Goal: Information Seeking & Learning: Learn about a topic

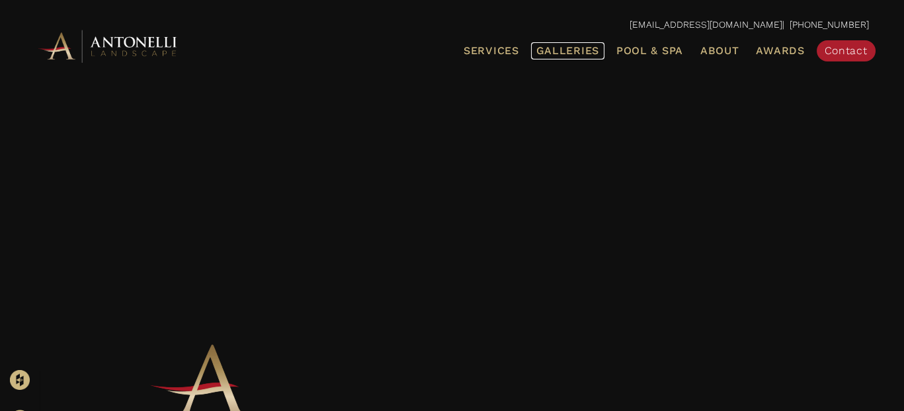
click at [536, 47] on span "Galleries" at bounding box center [567, 50] width 63 height 13
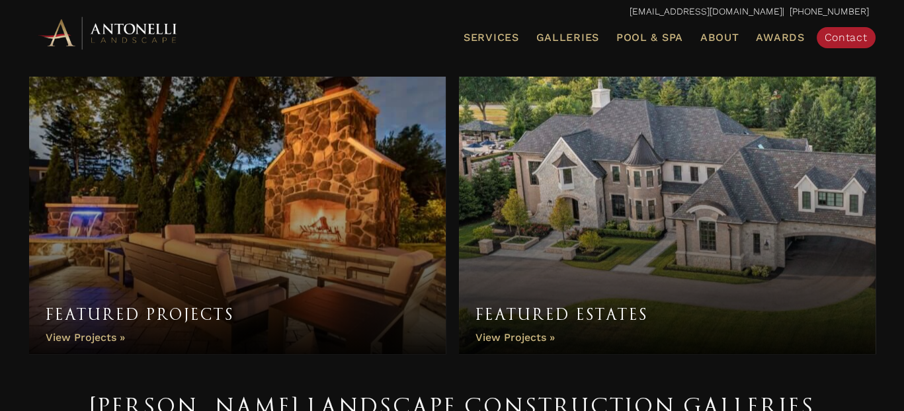
click at [648, 198] on link "Featured Estates" at bounding box center [667, 216] width 417 height 278
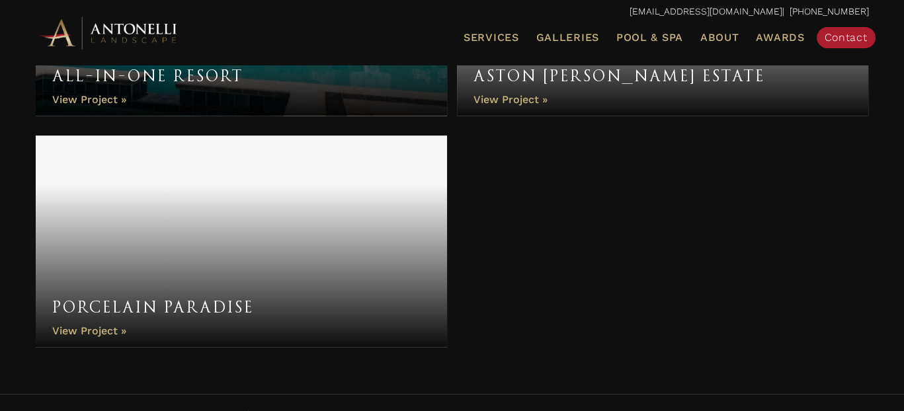
scroll to position [1529, 0]
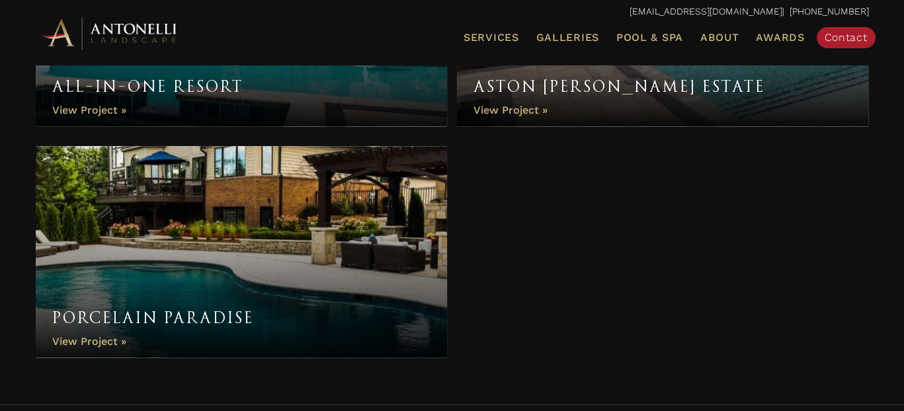
click at [331, 273] on link "Porcelain Paradise" at bounding box center [242, 252] width 412 height 212
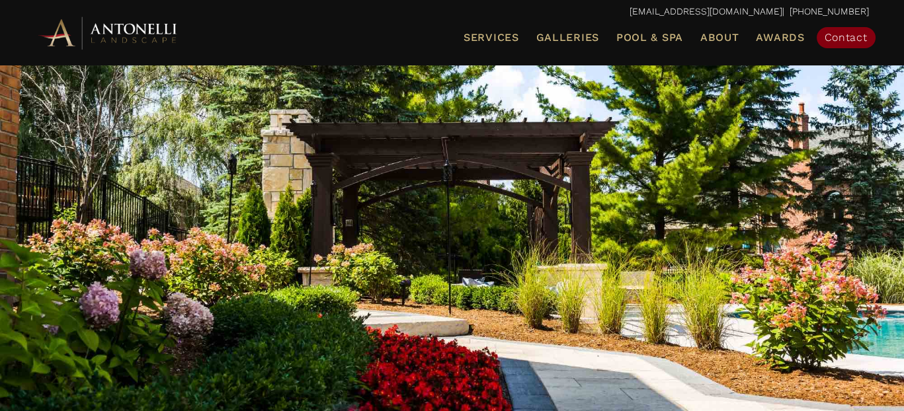
scroll to position [93, 0]
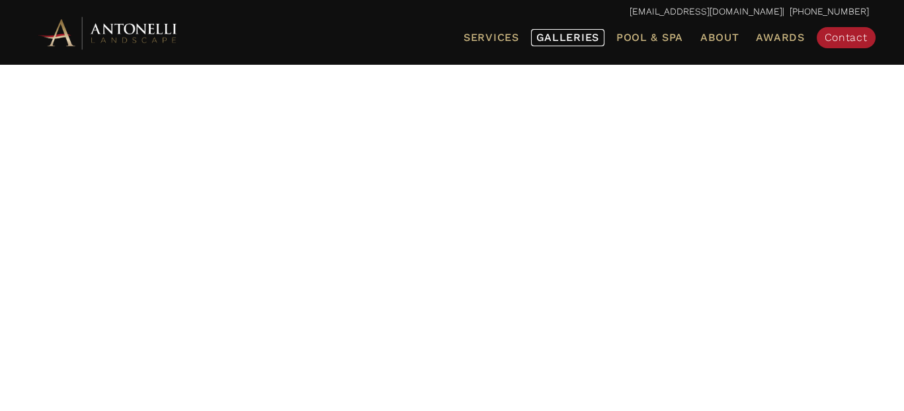
click at [536, 40] on span "Galleries" at bounding box center [567, 37] width 63 height 13
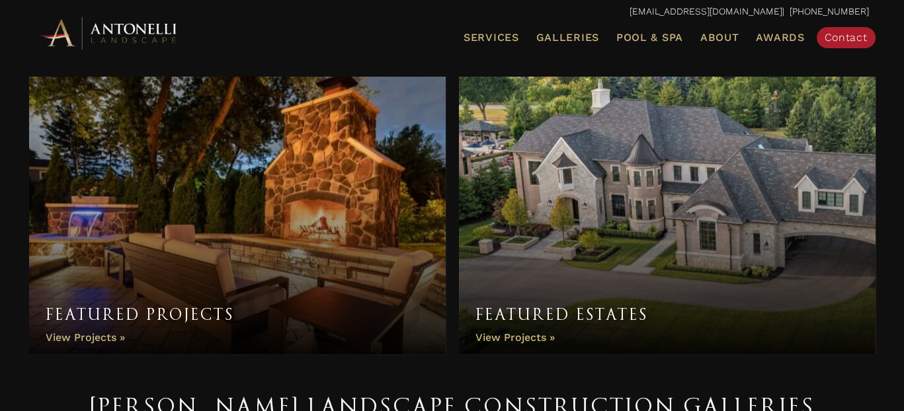
click at [221, 210] on link "Featured Projects" at bounding box center [237, 216] width 417 height 278
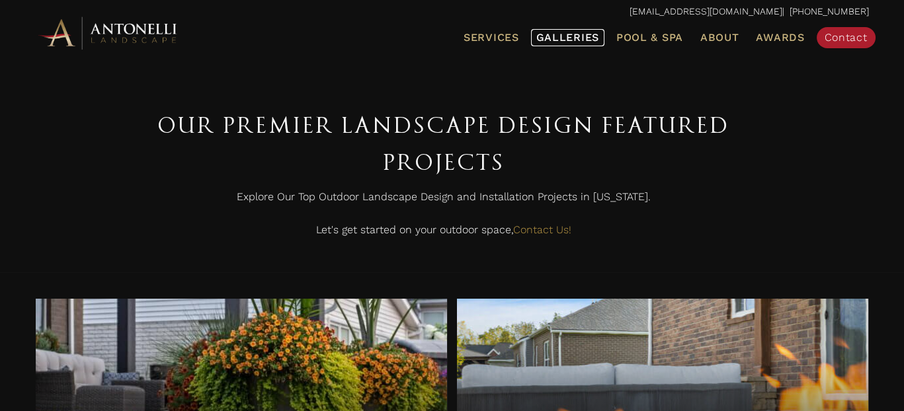
click at [537, 36] on span "Galleries" at bounding box center [567, 37] width 63 height 13
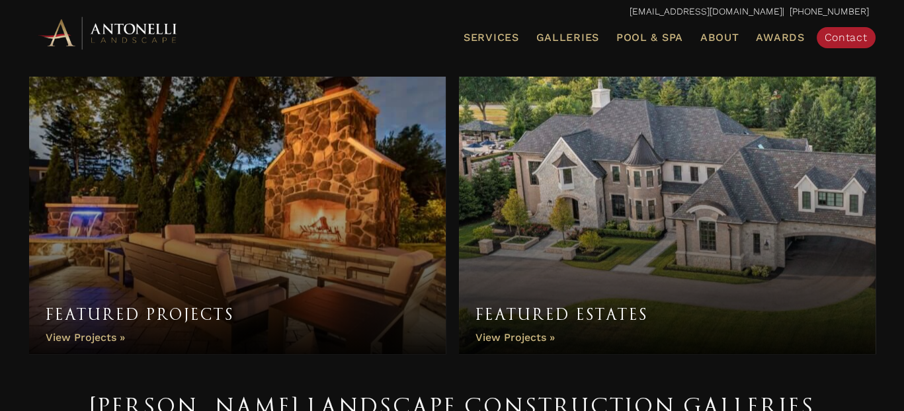
drag, startPoint x: 901, startPoint y: 81, endPoint x: 904, endPoint y: 92, distance: 11.5
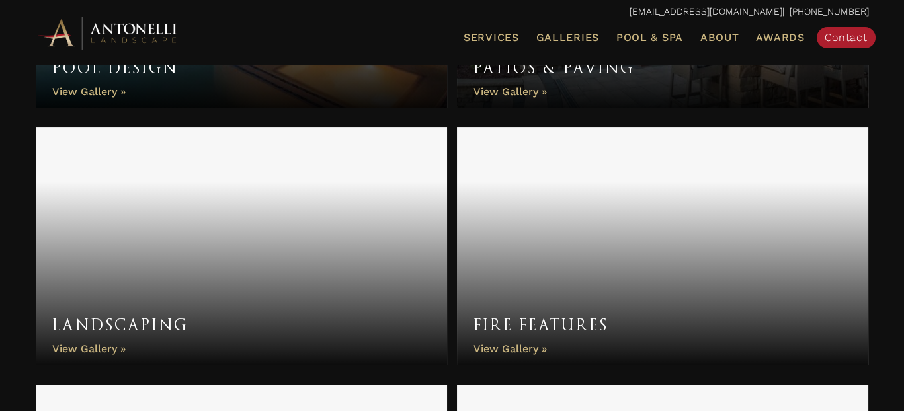
scroll to position [635, 0]
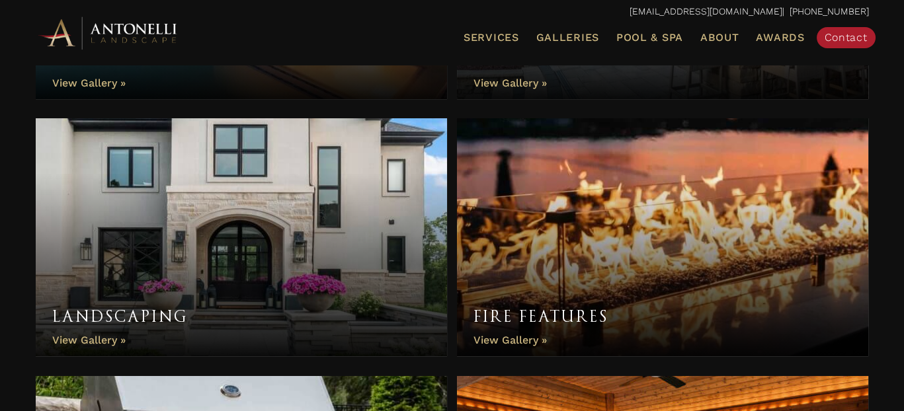
click at [323, 266] on link "Landscaping" at bounding box center [242, 237] width 412 height 238
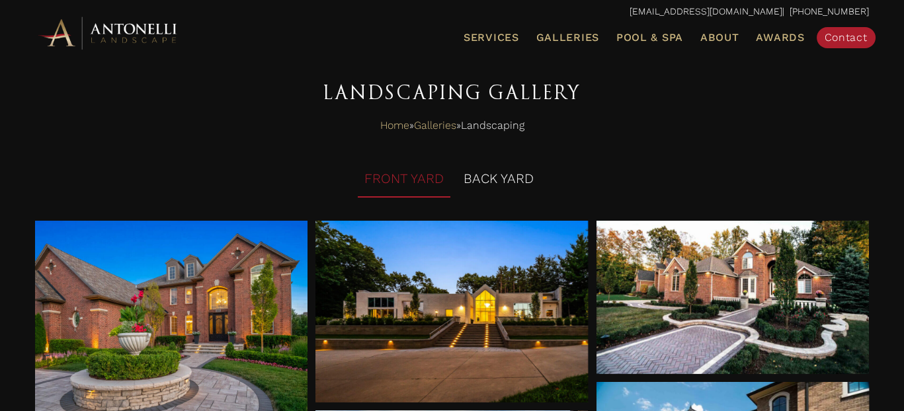
scroll to position [69, 0]
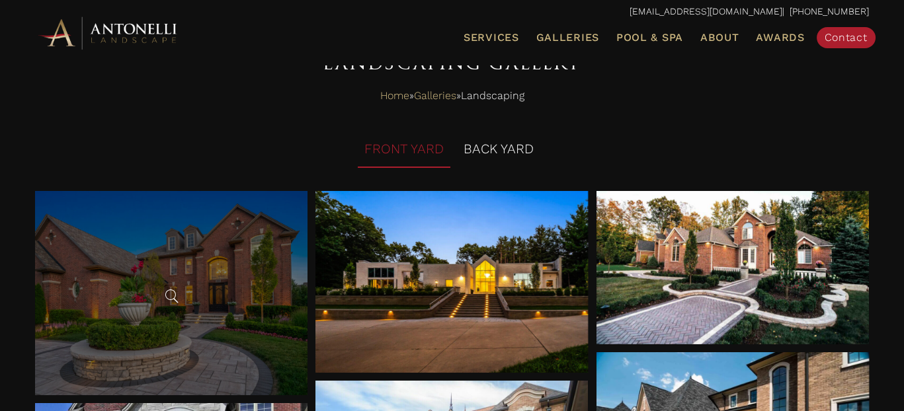
click at [201, 344] on div at bounding box center [171, 293] width 272 height 204
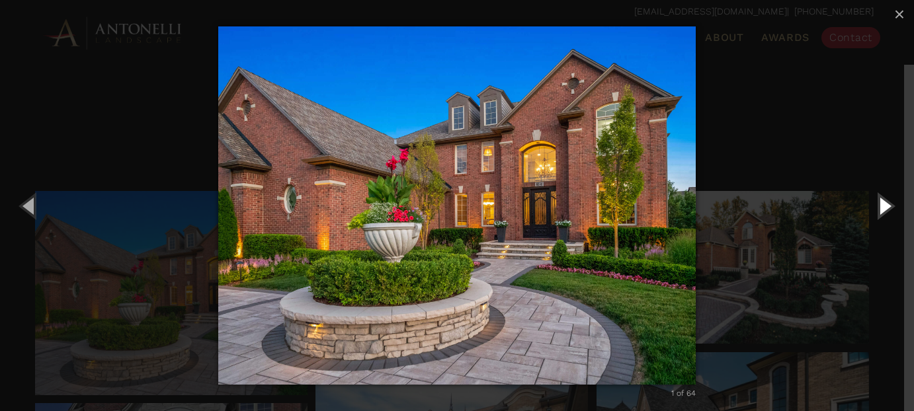
click at [878, 212] on button "Next (Right arrow key)" at bounding box center [884, 205] width 60 height 73
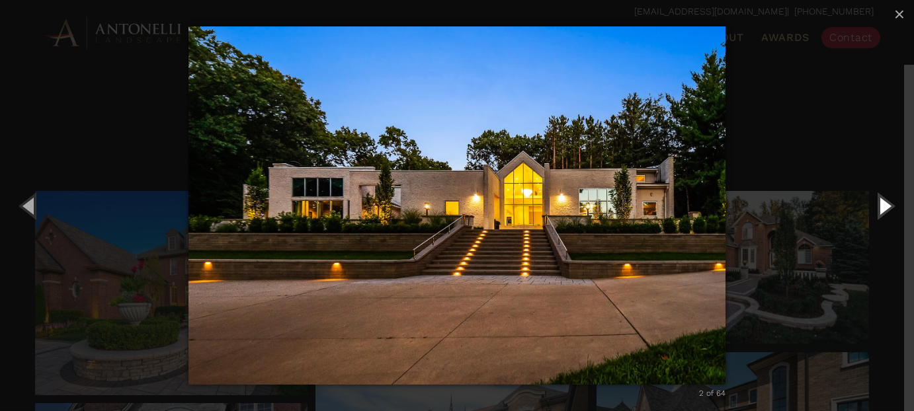
click at [878, 212] on button "Next (Right arrow key)" at bounding box center [884, 205] width 60 height 73
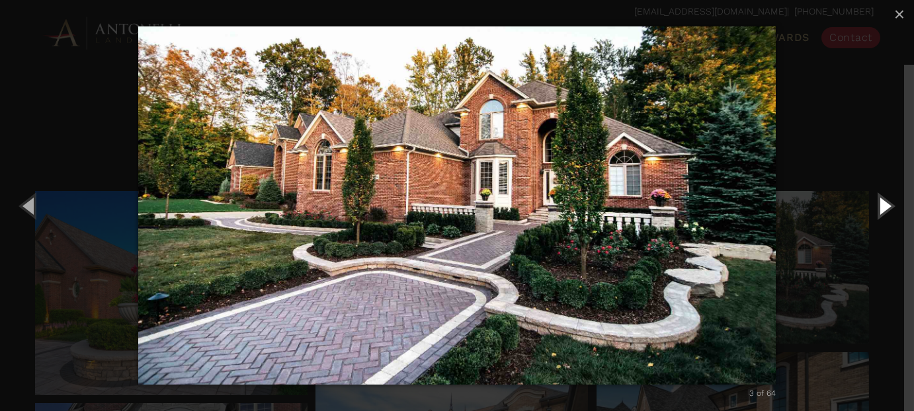
click at [878, 212] on button "Next (Right arrow key)" at bounding box center [884, 205] width 60 height 73
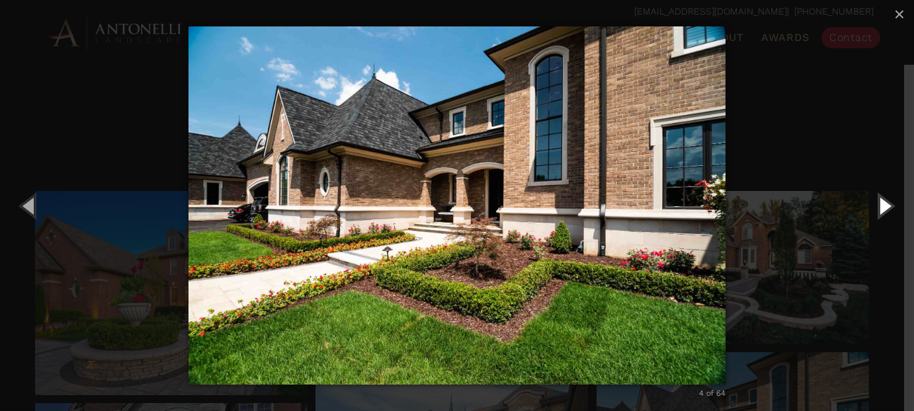
click at [878, 212] on button "Next (Right arrow key)" at bounding box center [884, 205] width 60 height 73
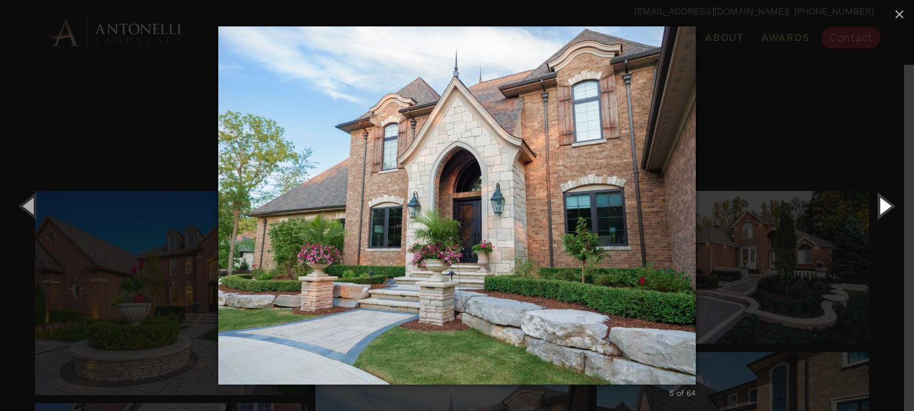
click at [878, 212] on button "Next (Right arrow key)" at bounding box center [884, 205] width 60 height 73
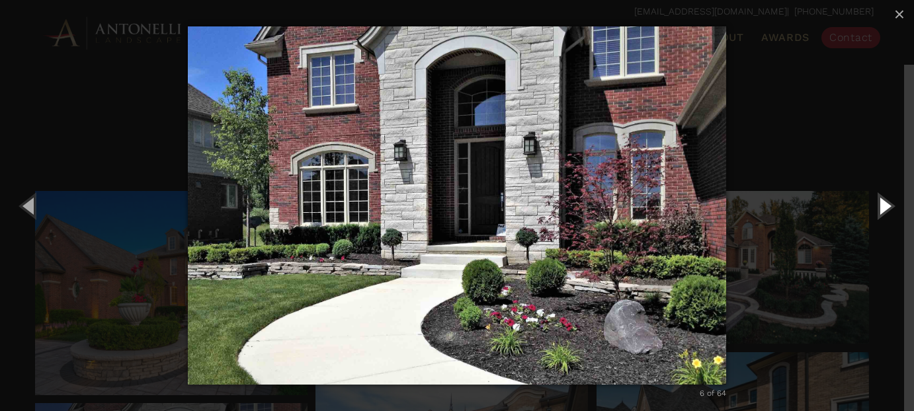
click at [878, 212] on button "Next (Right arrow key)" at bounding box center [884, 205] width 60 height 73
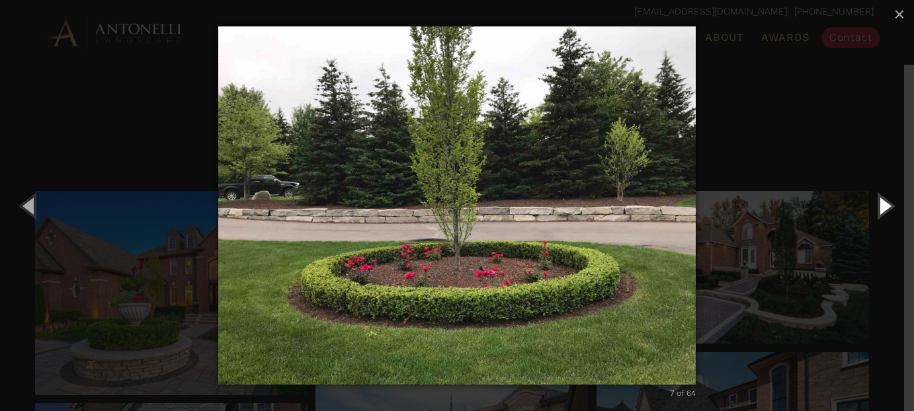
click at [878, 212] on button "Next (Right arrow key)" at bounding box center [884, 205] width 60 height 73
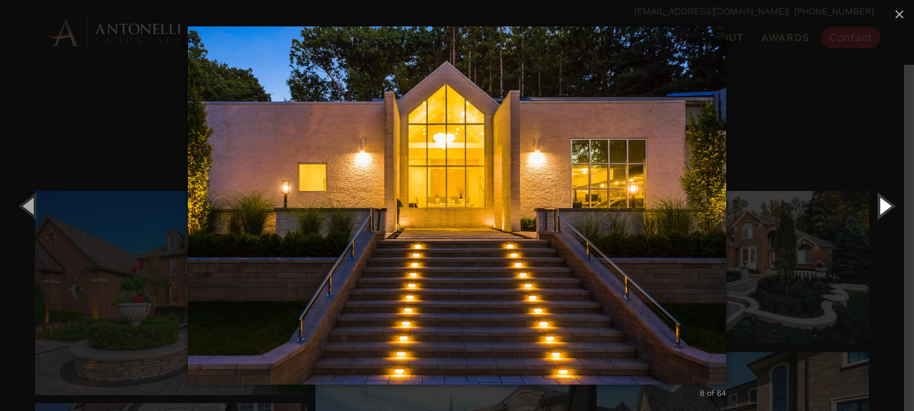
click at [878, 212] on button "Next (Right arrow key)" at bounding box center [884, 205] width 60 height 73
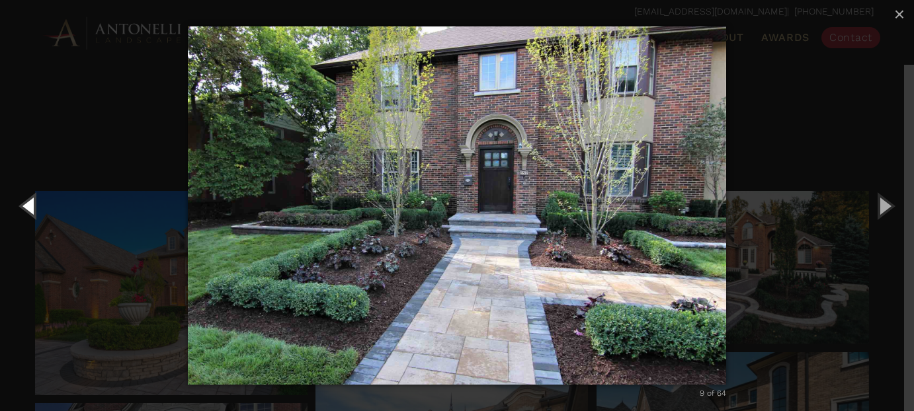
click at [29, 208] on button "Previous (Left arrow key)" at bounding box center [30, 205] width 60 height 73
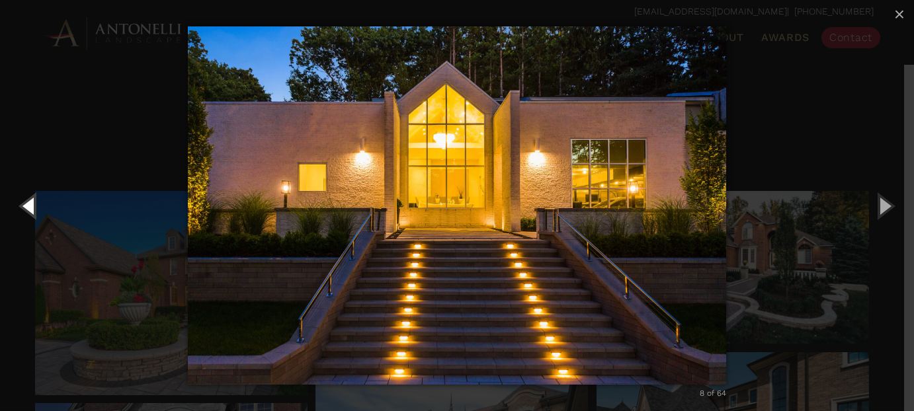
click at [29, 208] on button "Previous (Left arrow key)" at bounding box center [30, 205] width 60 height 73
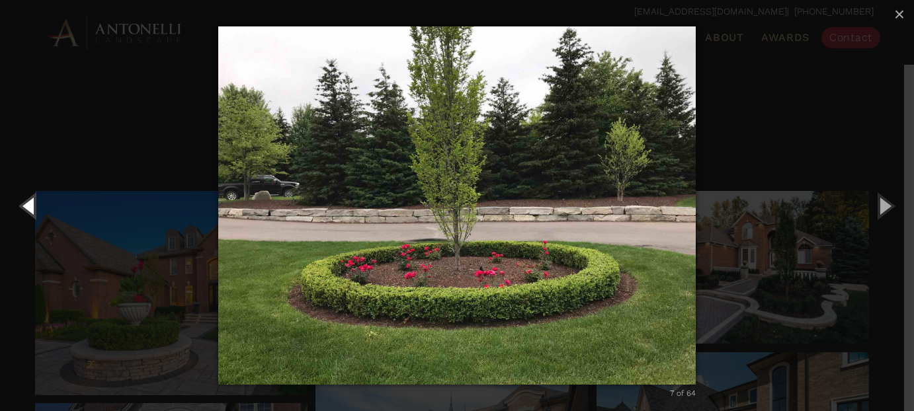
click at [29, 208] on button "Previous (Left arrow key)" at bounding box center [30, 205] width 60 height 73
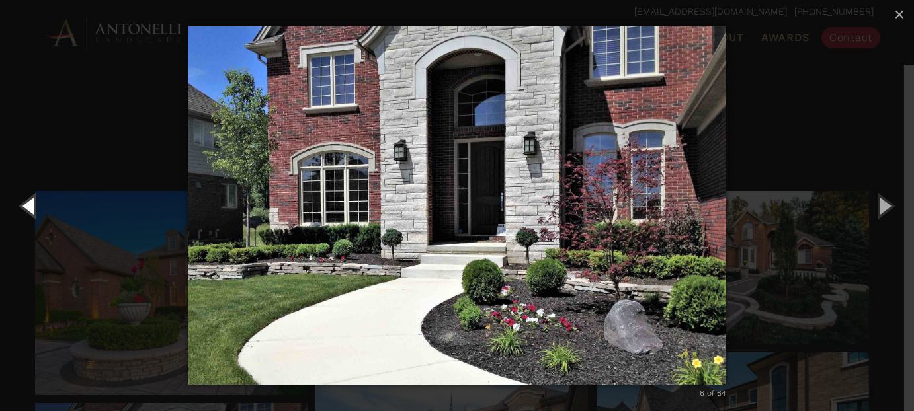
click at [29, 208] on button "Previous (Left arrow key)" at bounding box center [30, 205] width 60 height 73
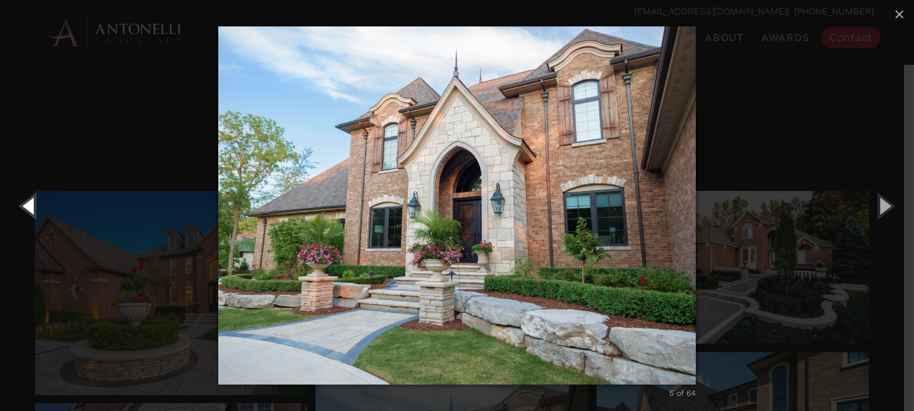
click at [29, 208] on button "Previous (Left arrow key)" at bounding box center [30, 205] width 60 height 73
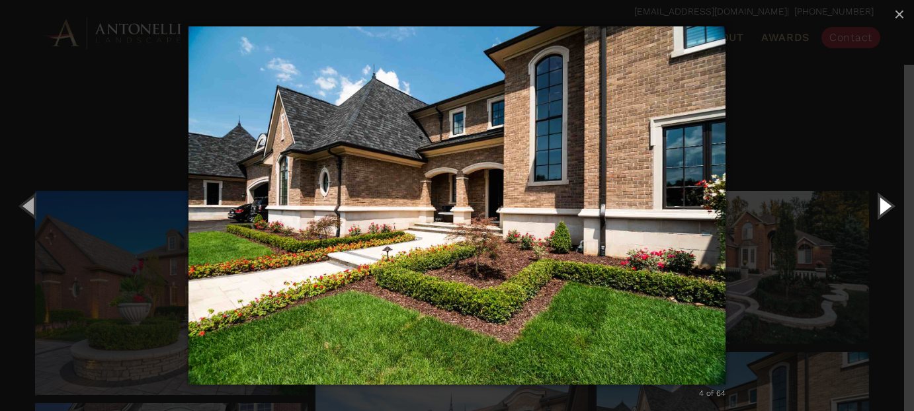
click at [878, 203] on button "Next (Right arrow key)" at bounding box center [884, 205] width 60 height 73
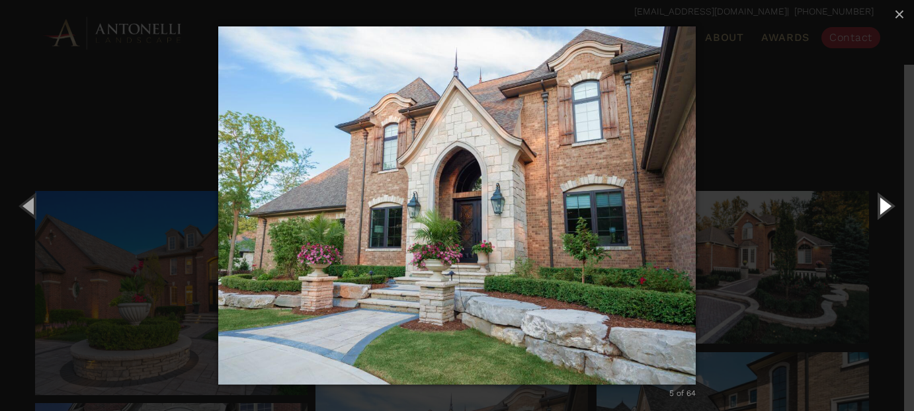
click at [878, 203] on button "Next (Right arrow key)" at bounding box center [884, 205] width 60 height 73
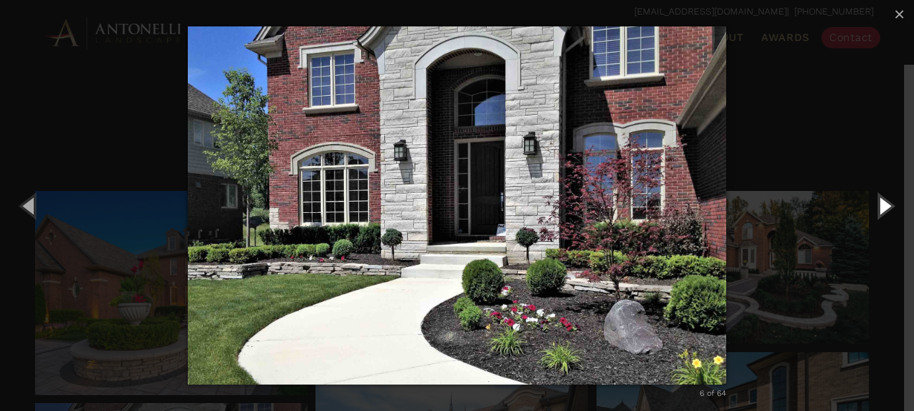
click at [878, 203] on button "Next (Right arrow key)" at bounding box center [884, 205] width 60 height 73
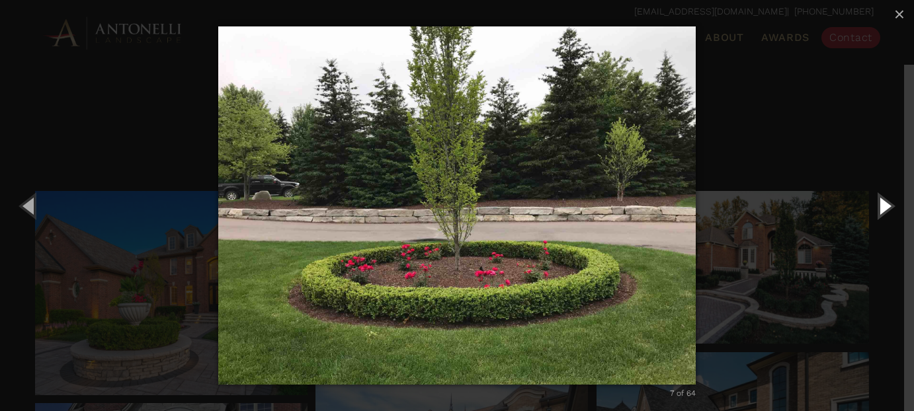
click at [878, 203] on button "Next (Right arrow key)" at bounding box center [884, 205] width 60 height 73
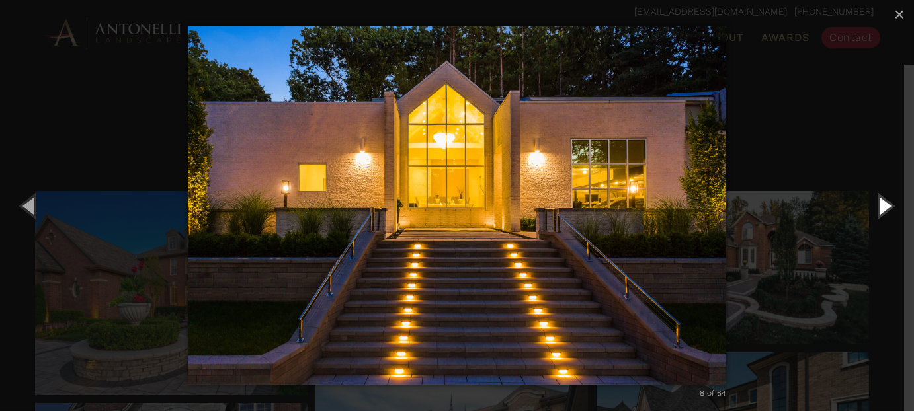
click at [878, 203] on button "Next (Right arrow key)" at bounding box center [884, 205] width 60 height 73
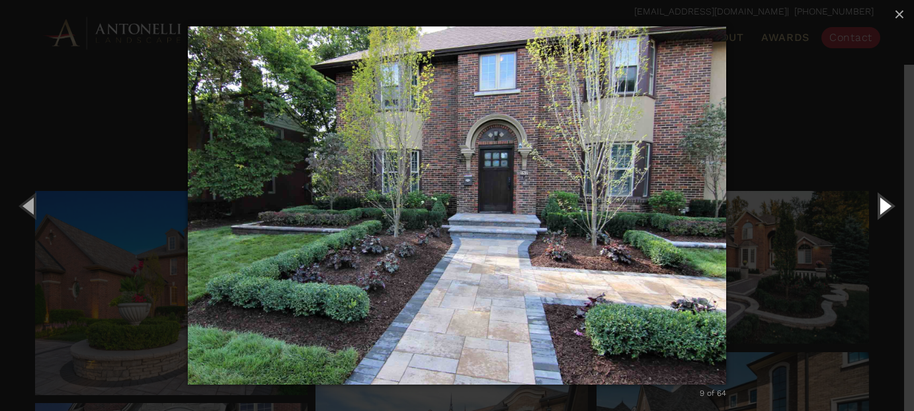
click at [885, 206] on button "Next (Right arrow key)" at bounding box center [884, 205] width 60 height 73
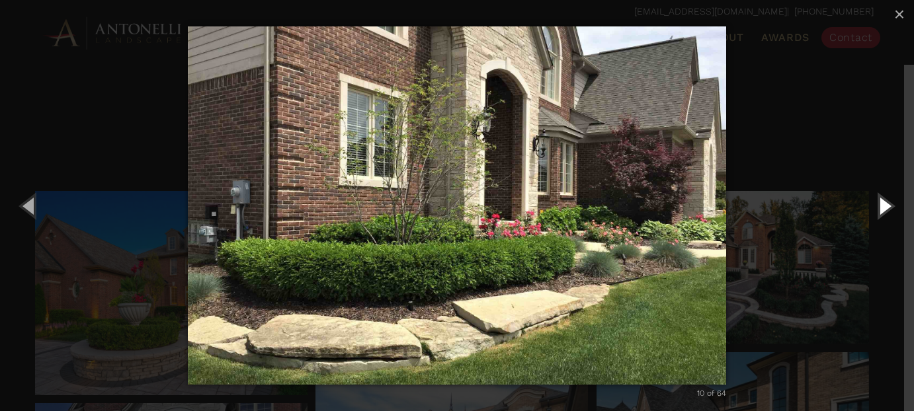
click at [885, 206] on button "Next (Right arrow key)" at bounding box center [884, 205] width 60 height 73
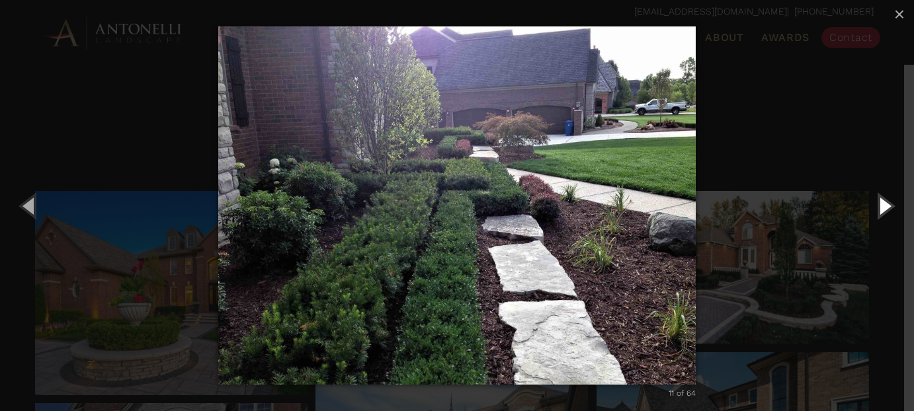
click at [885, 206] on button "Next (Right arrow key)" at bounding box center [884, 205] width 60 height 73
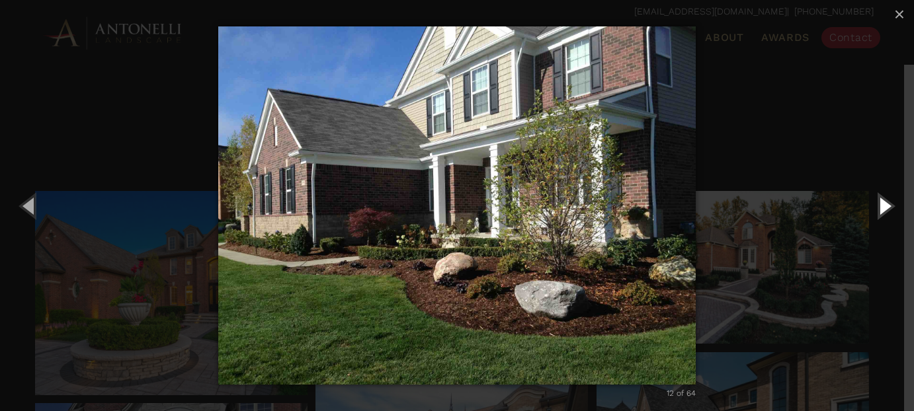
click at [885, 206] on button "Next (Right arrow key)" at bounding box center [884, 205] width 60 height 73
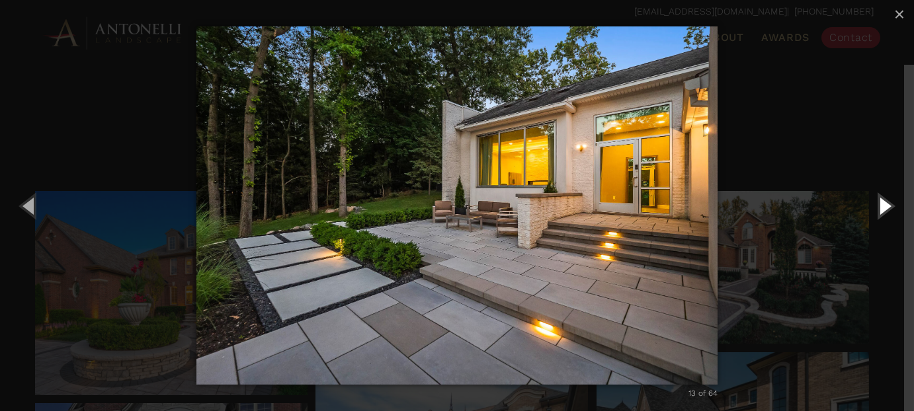
click at [885, 206] on button "Next (Right arrow key)" at bounding box center [884, 205] width 60 height 73
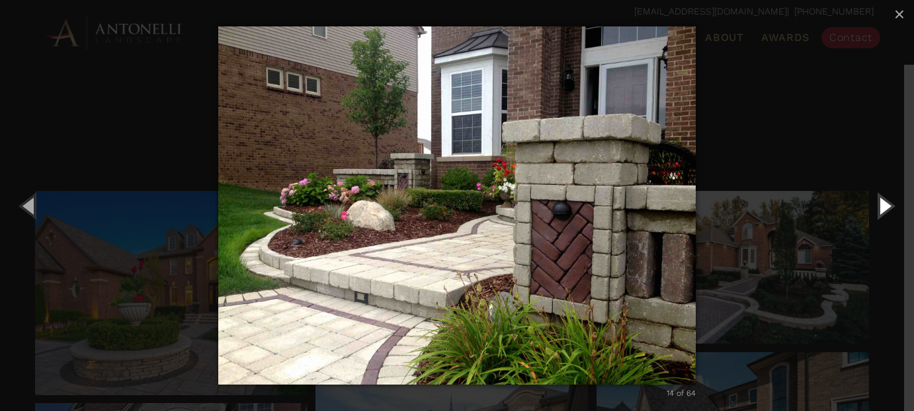
click at [885, 206] on button "Next (Right arrow key)" at bounding box center [884, 205] width 60 height 73
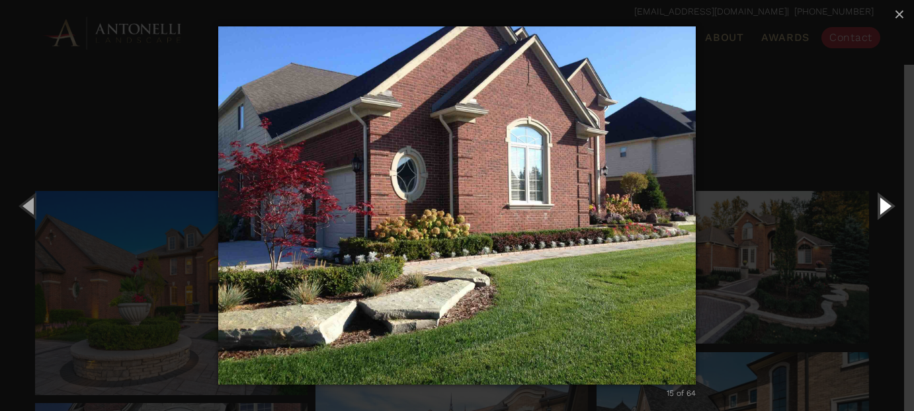
click at [885, 206] on button "Next (Right arrow key)" at bounding box center [884, 205] width 60 height 73
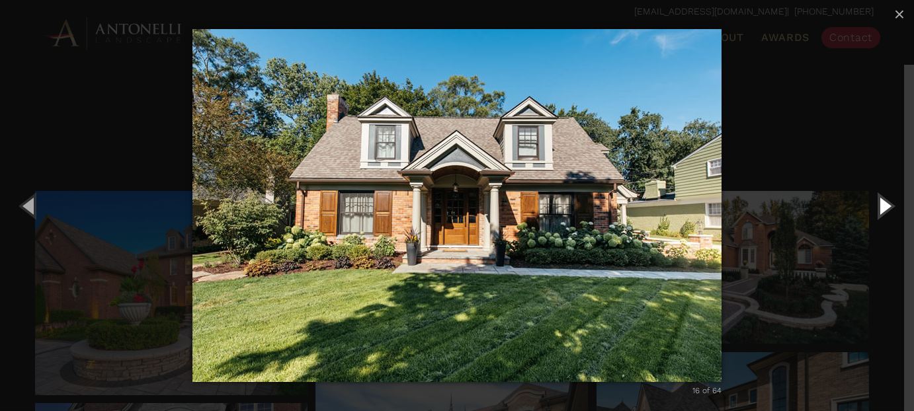
click at [885, 206] on button "Next (Right arrow key)" at bounding box center [884, 205] width 60 height 73
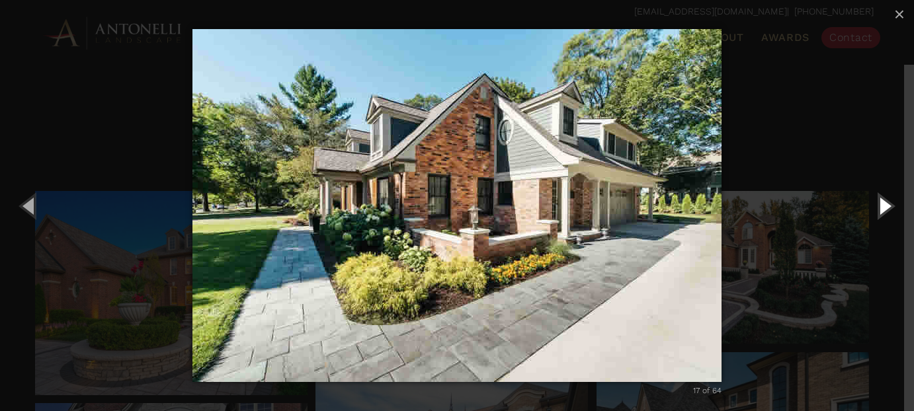
click at [885, 206] on button "Next (Right arrow key)" at bounding box center [884, 205] width 60 height 73
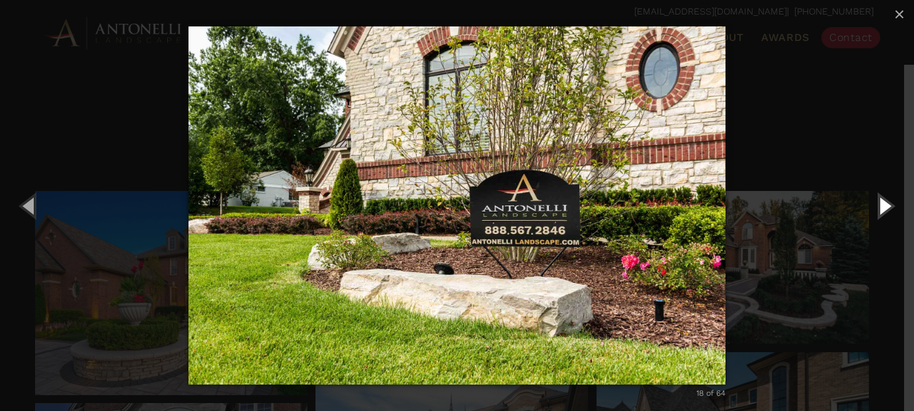
click at [885, 206] on button "Next (Right arrow key)" at bounding box center [884, 205] width 60 height 73
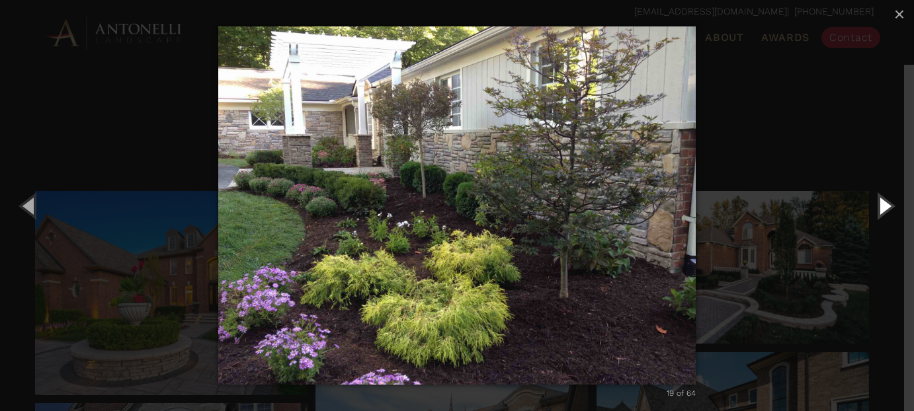
click at [885, 206] on button "Next (Right arrow key)" at bounding box center [884, 205] width 60 height 73
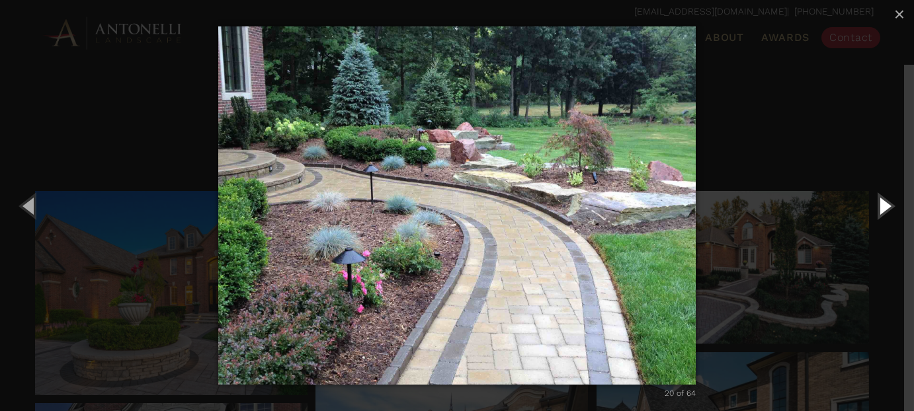
click at [885, 206] on button "Next (Right arrow key)" at bounding box center [884, 205] width 60 height 73
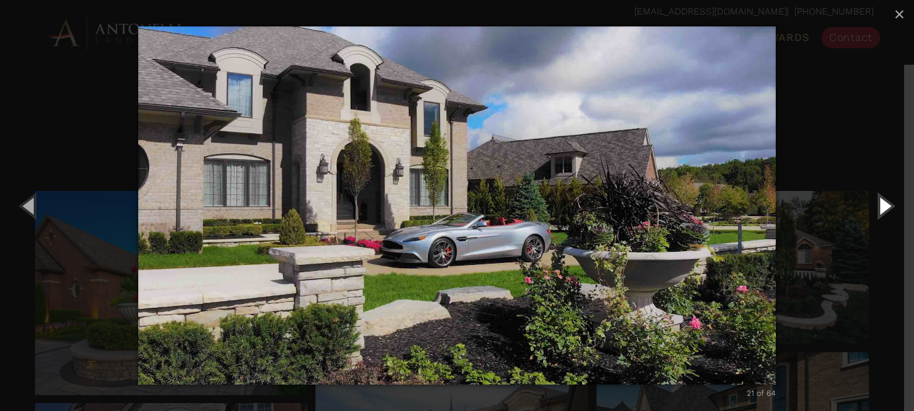
click at [885, 206] on button "Next (Right arrow key)" at bounding box center [884, 205] width 60 height 73
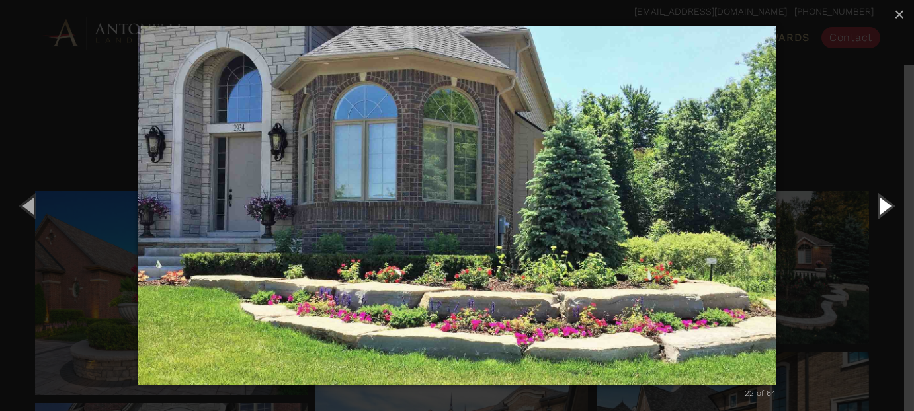
click at [885, 206] on button "Next (Right arrow key)" at bounding box center [884, 205] width 60 height 73
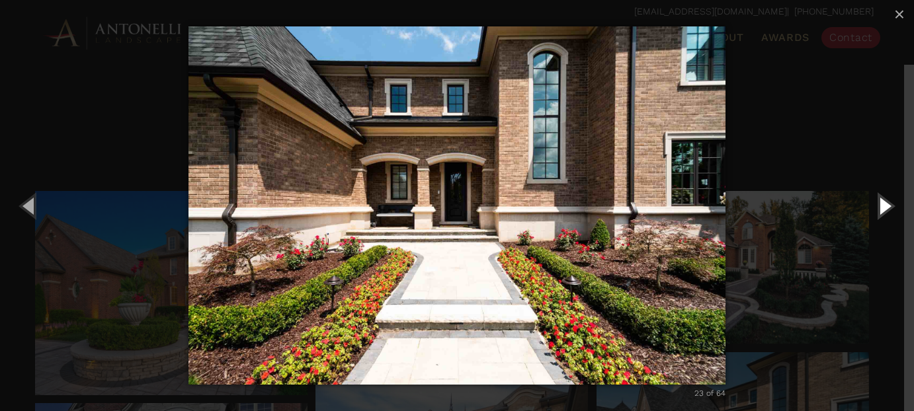
click at [885, 206] on button "Next (Right arrow key)" at bounding box center [884, 205] width 60 height 73
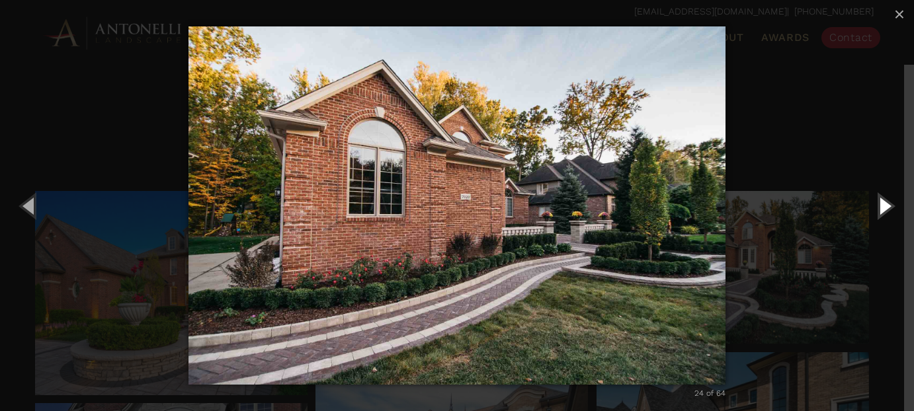
click at [885, 206] on button "Next (Right arrow key)" at bounding box center [884, 205] width 60 height 73
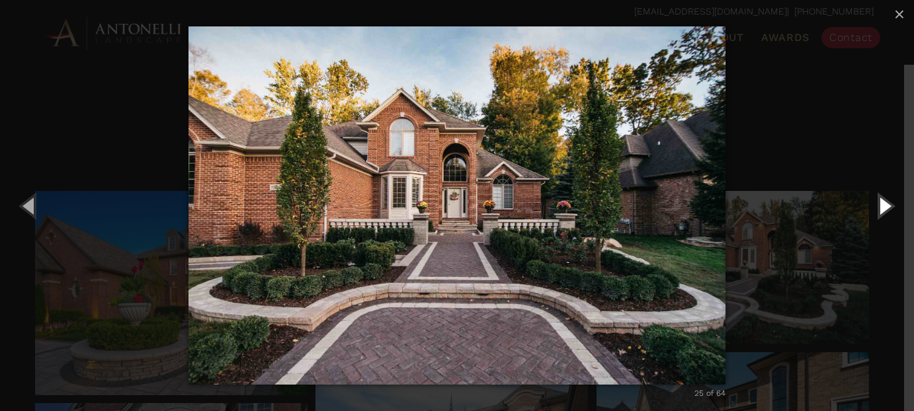
click at [885, 206] on button "Next (Right arrow key)" at bounding box center [884, 205] width 60 height 73
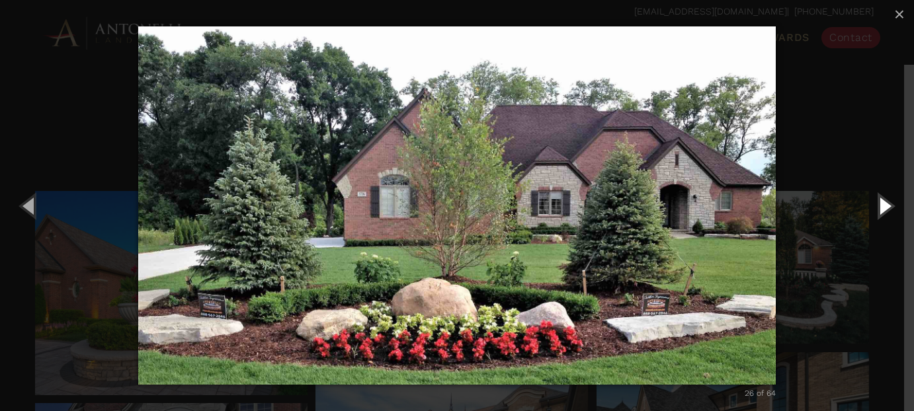
click at [885, 206] on button "Next (Right arrow key)" at bounding box center [884, 205] width 60 height 73
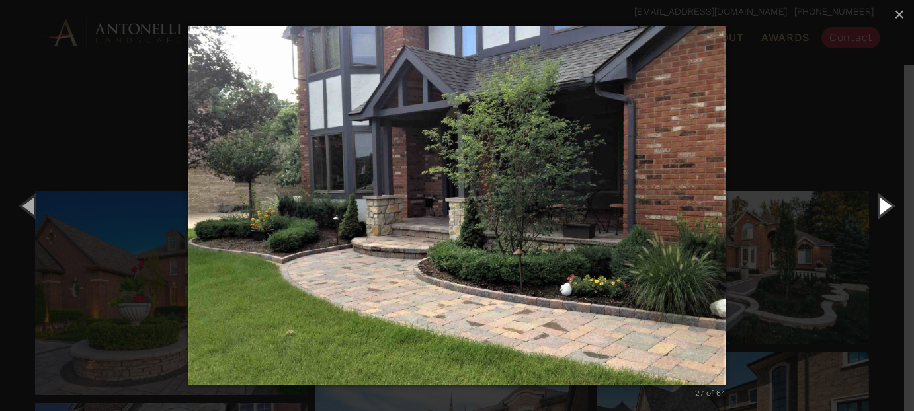
click at [885, 206] on button "Next (Right arrow key)" at bounding box center [884, 205] width 60 height 73
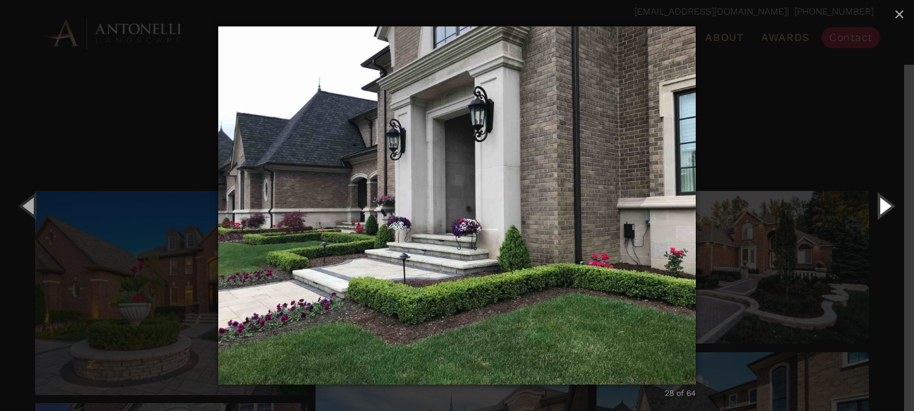
click at [885, 206] on button "Next (Right arrow key)" at bounding box center [884, 205] width 60 height 73
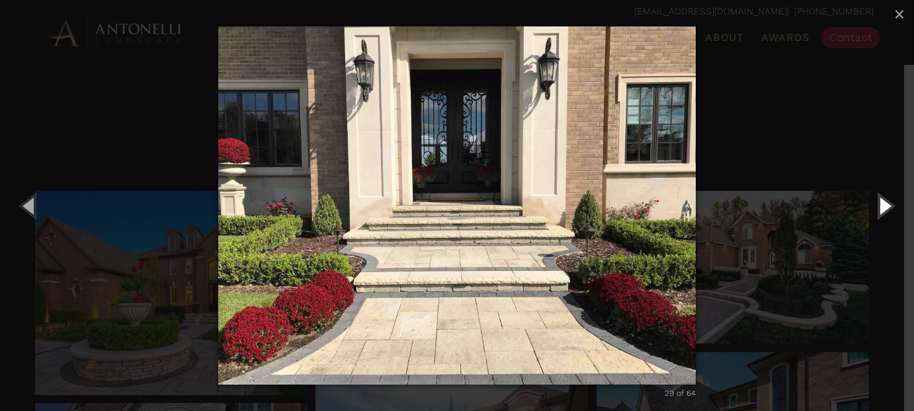
click at [885, 206] on button "Next (Right arrow key)" at bounding box center [884, 205] width 60 height 73
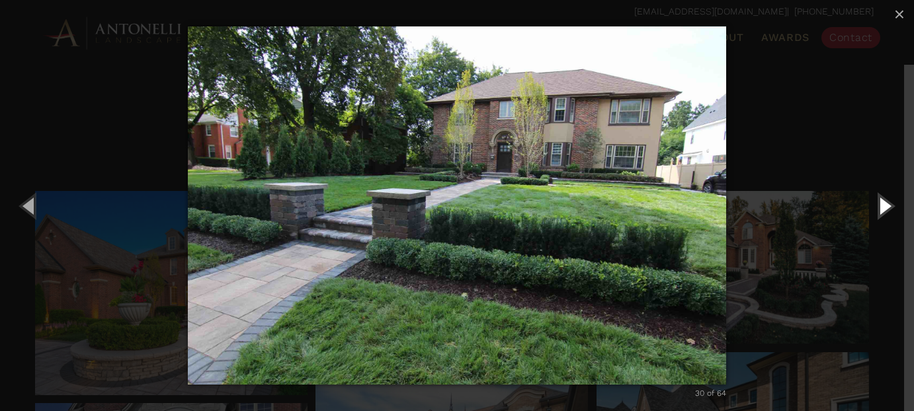
click at [885, 206] on button "Next (Right arrow key)" at bounding box center [884, 205] width 60 height 73
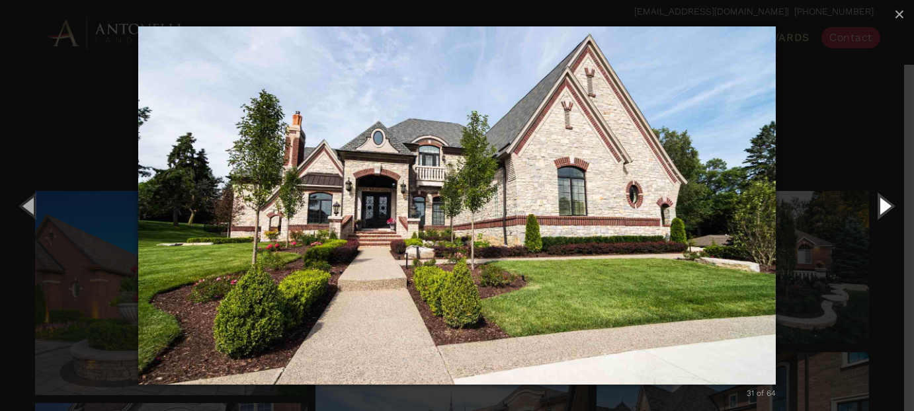
click at [885, 206] on button "Next (Right arrow key)" at bounding box center [884, 205] width 60 height 73
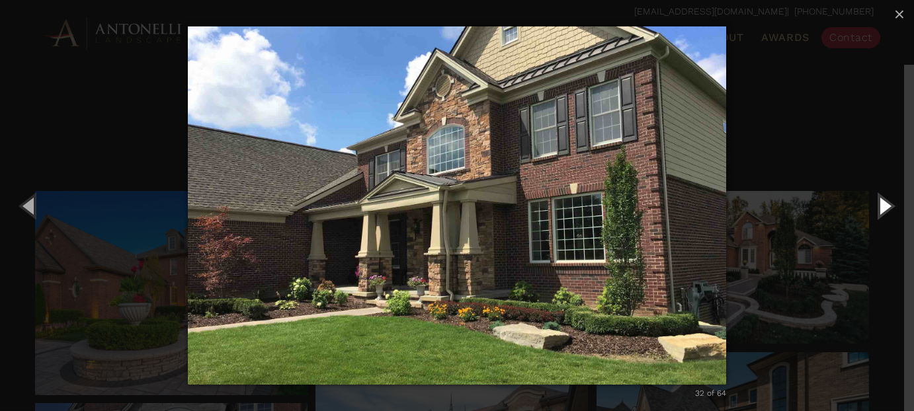
click at [885, 206] on button "Next (Right arrow key)" at bounding box center [884, 205] width 60 height 73
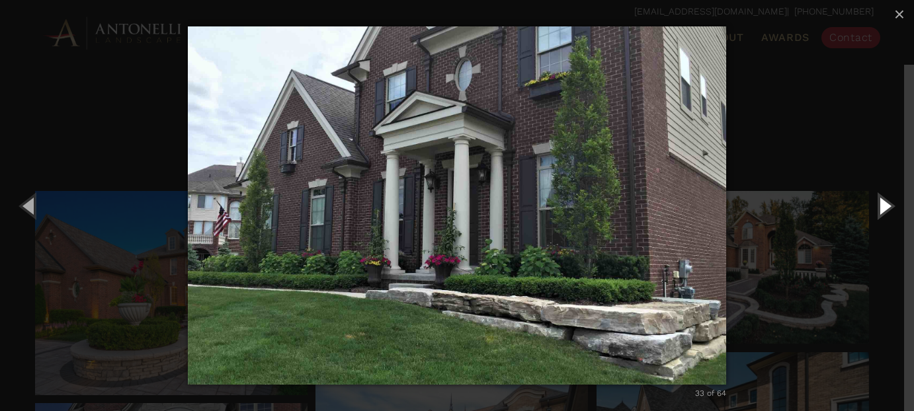
click at [885, 206] on button "Next (Right arrow key)" at bounding box center [884, 205] width 60 height 73
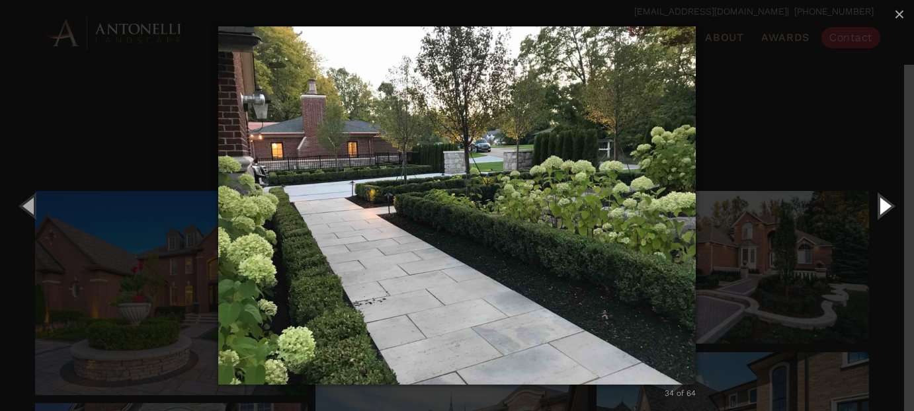
click at [885, 206] on button "Next (Right arrow key)" at bounding box center [884, 205] width 60 height 73
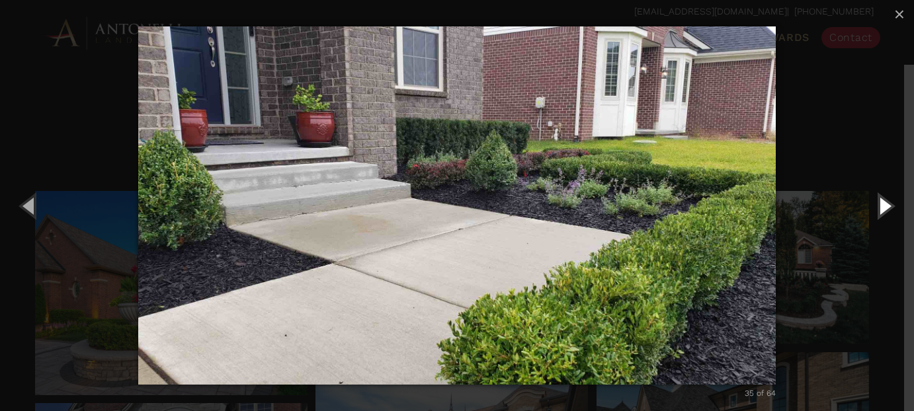
click at [885, 206] on button "Next (Right arrow key)" at bounding box center [884, 205] width 60 height 73
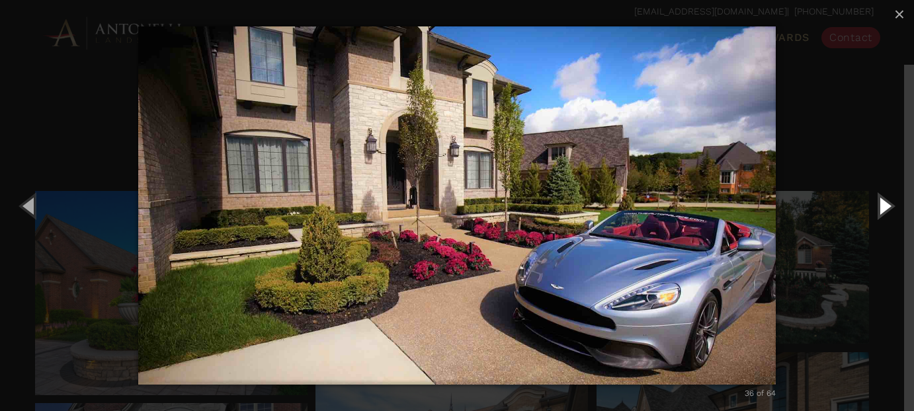
click at [885, 206] on button "Next (Right arrow key)" at bounding box center [884, 205] width 60 height 73
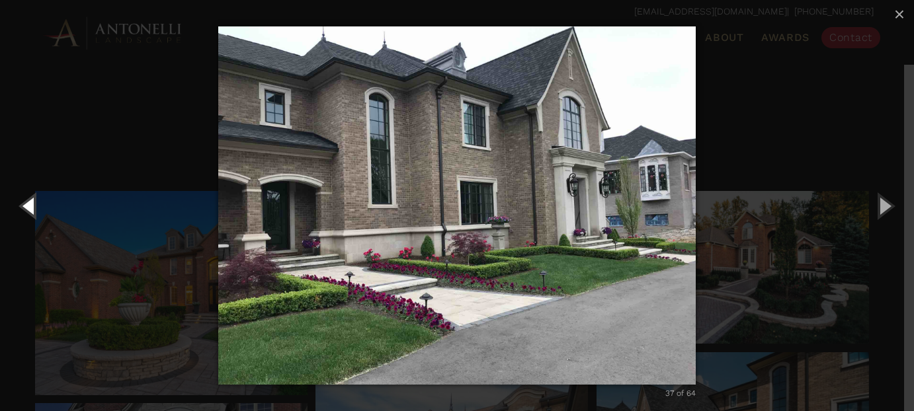
click at [32, 208] on button "Previous (Left arrow key)" at bounding box center [30, 205] width 60 height 73
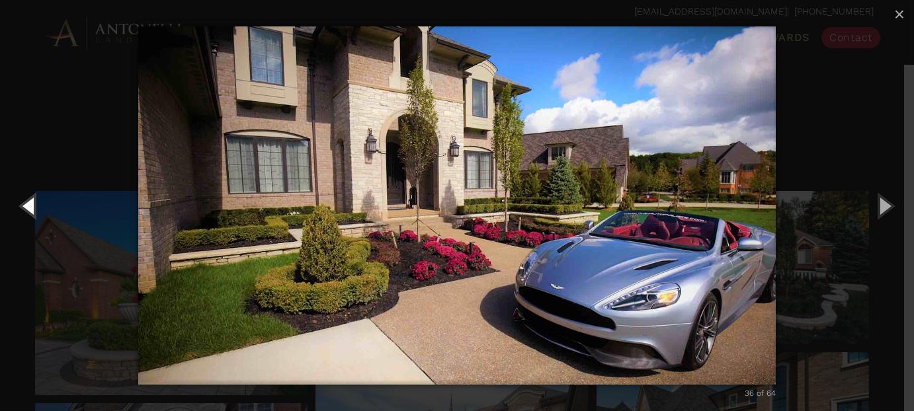
click at [32, 208] on button "Previous (Left arrow key)" at bounding box center [30, 205] width 60 height 73
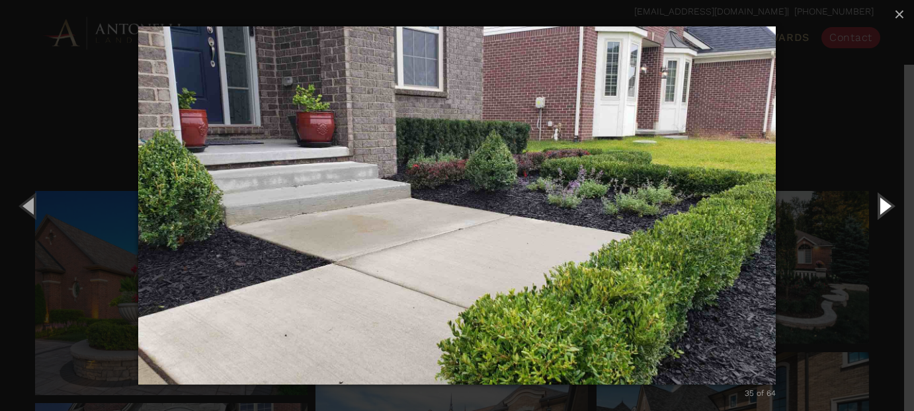
click at [882, 208] on button "Next (Right arrow key)" at bounding box center [884, 205] width 60 height 73
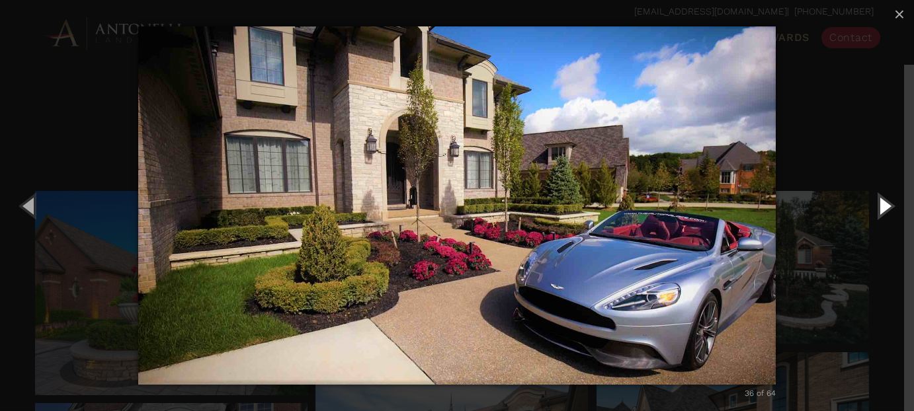
click at [882, 208] on button "Next (Right arrow key)" at bounding box center [884, 205] width 60 height 73
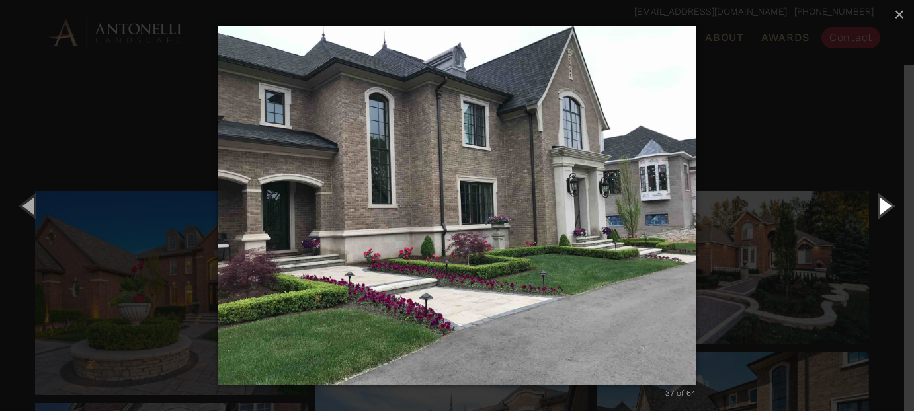
click at [882, 208] on button "Next (Right arrow key)" at bounding box center [884, 205] width 60 height 73
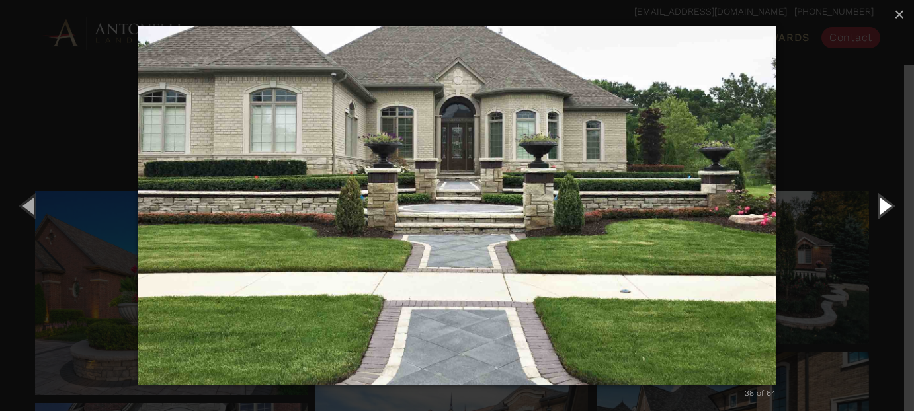
click at [882, 208] on button "Next (Right arrow key)" at bounding box center [884, 205] width 60 height 73
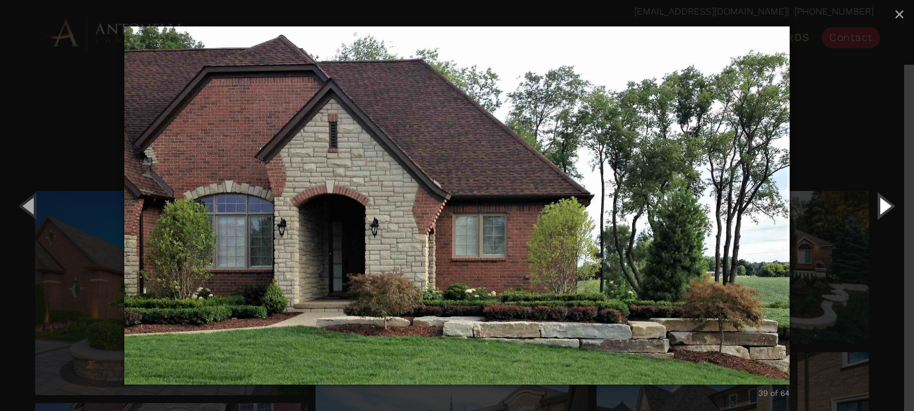
click at [883, 206] on button "Next (Right arrow key)" at bounding box center [884, 205] width 60 height 73
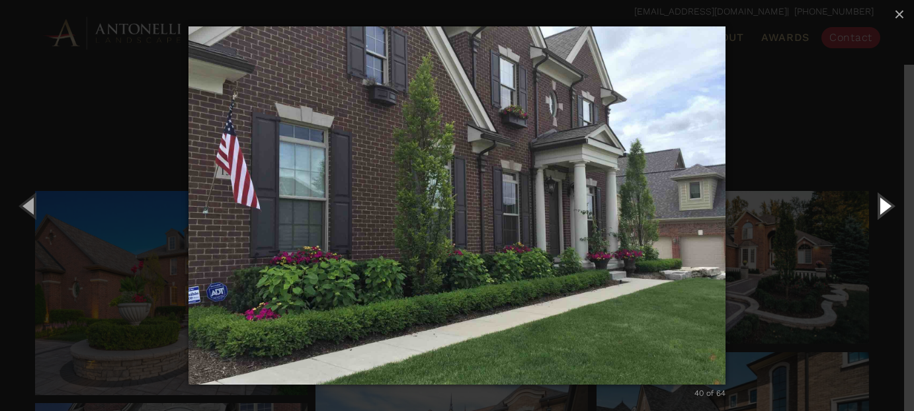
click at [876, 212] on button "Next (Right arrow key)" at bounding box center [884, 205] width 60 height 73
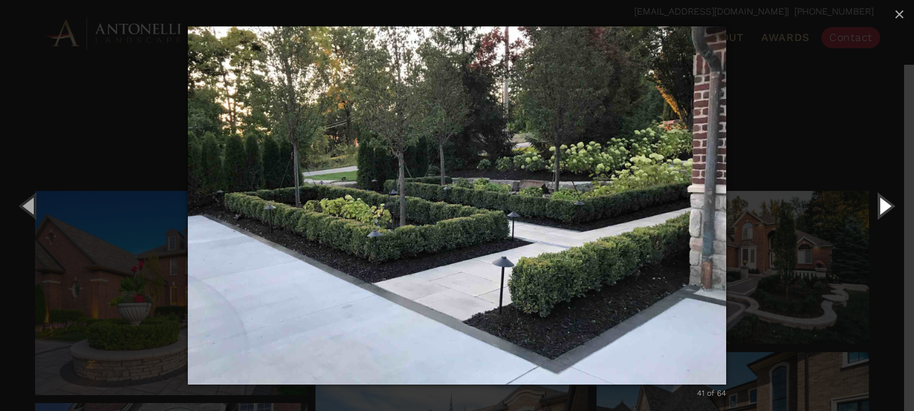
click at [876, 212] on button "Next (Right arrow key)" at bounding box center [884, 205] width 60 height 73
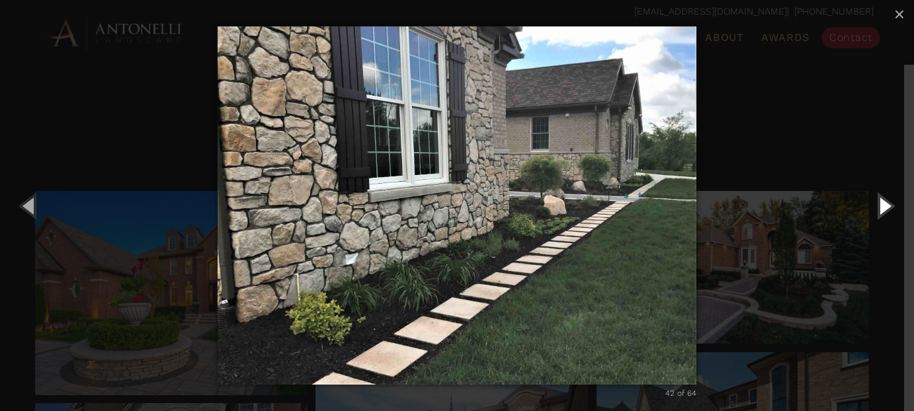
click at [876, 212] on button "Next (Right arrow key)" at bounding box center [884, 205] width 60 height 73
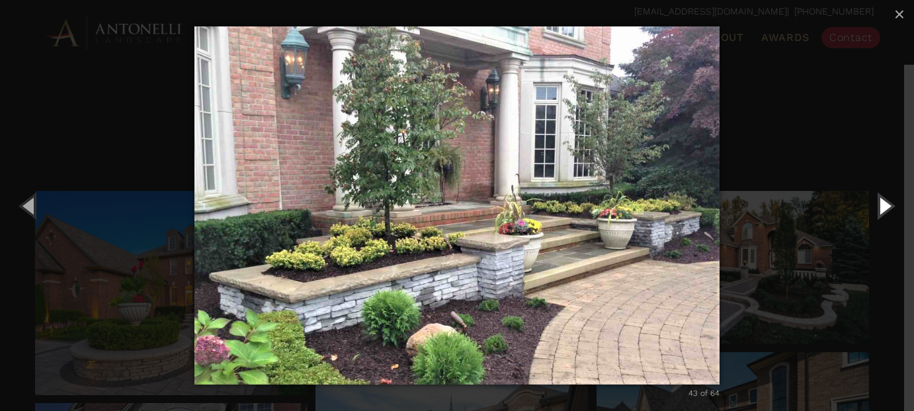
click at [876, 212] on button "Next (Right arrow key)" at bounding box center [884, 205] width 60 height 73
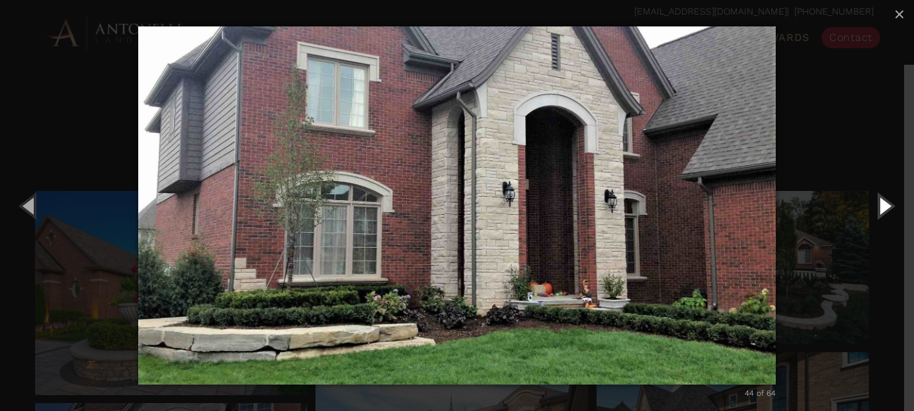
click at [876, 212] on button "Next (Right arrow key)" at bounding box center [884, 205] width 60 height 73
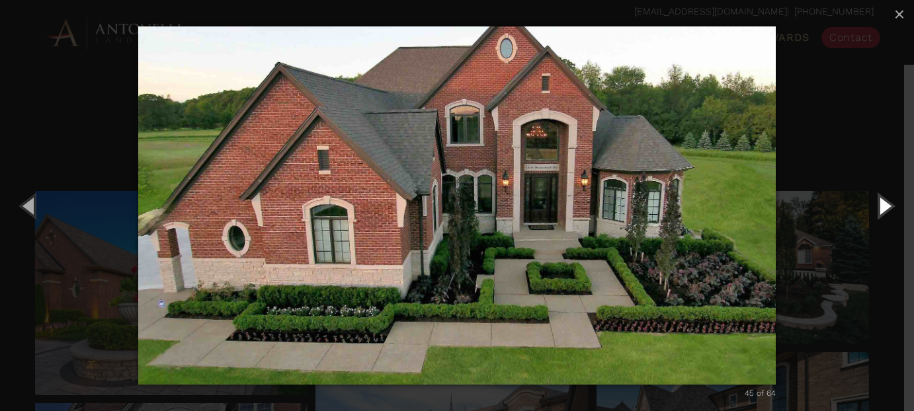
click at [875, 206] on button "Next (Right arrow key)" at bounding box center [884, 205] width 60 height 73
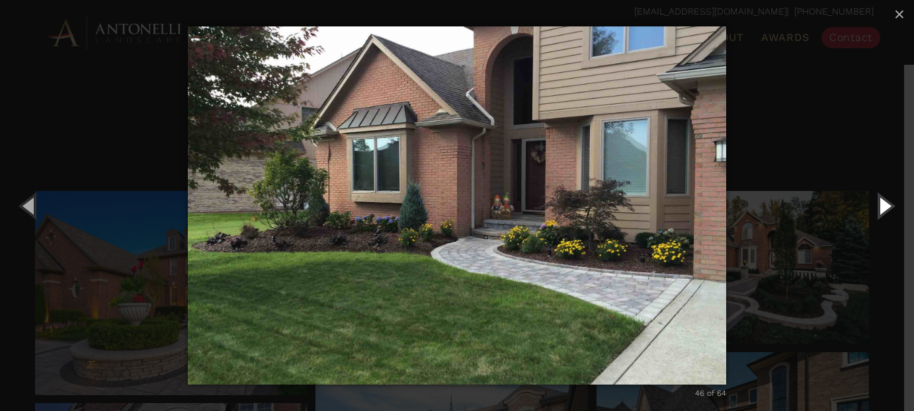
click at [876, 207] on button "Next (Right arrow key)" at bounding box center [884, 205] width 60 height 73
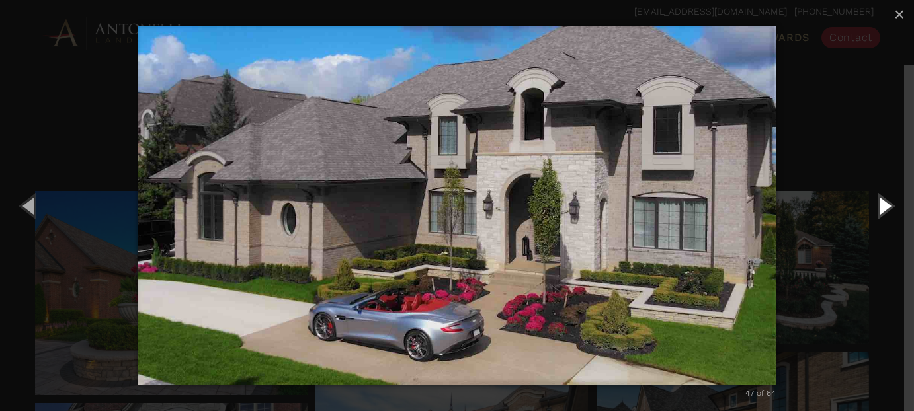
click at [876, 207] on button "Next (Right arrow key)" at bounding box center [884, 205] width 60 height 73
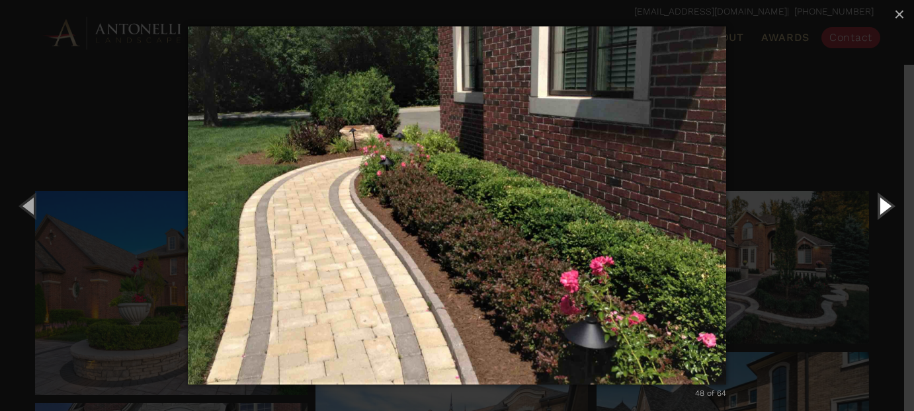
click at [876, 207] on button "Next (Right arrow key)" at bounding box center [884, 205] width 60 height 73
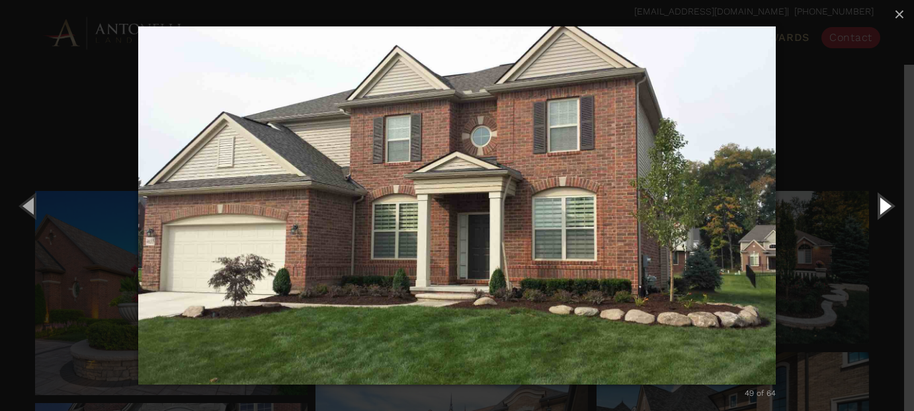
click at [876, 207] on button "Next (Right arrow key)" at bounding box center [884, 205] width 60 height 73
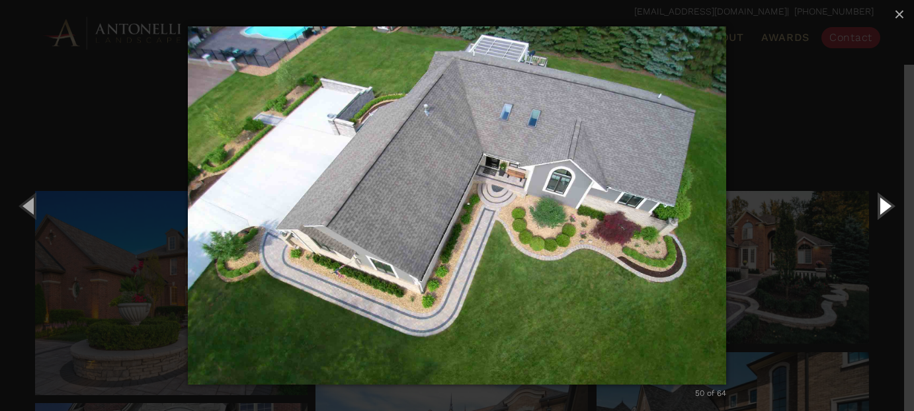
click at [876, 207] on button "Next (Right arrow key)" at bounding box center [884, 205] width 60 height 73
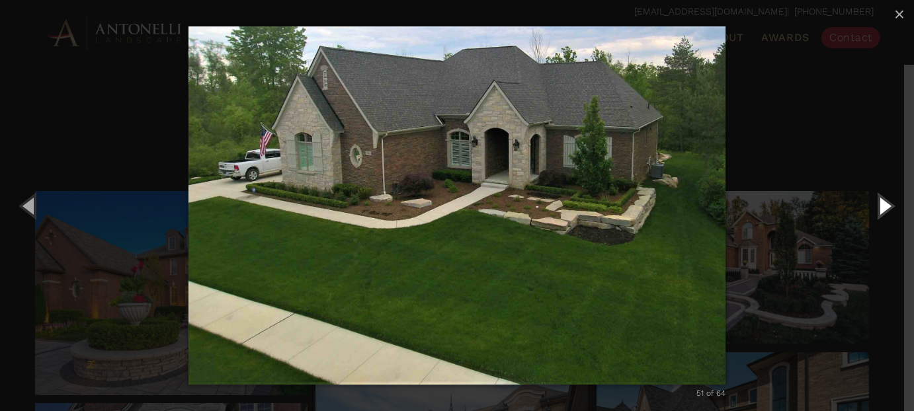
click at [888, 204] on button "Next (Right arrow key)" at bounding box center [884, 205] width 60 height 73
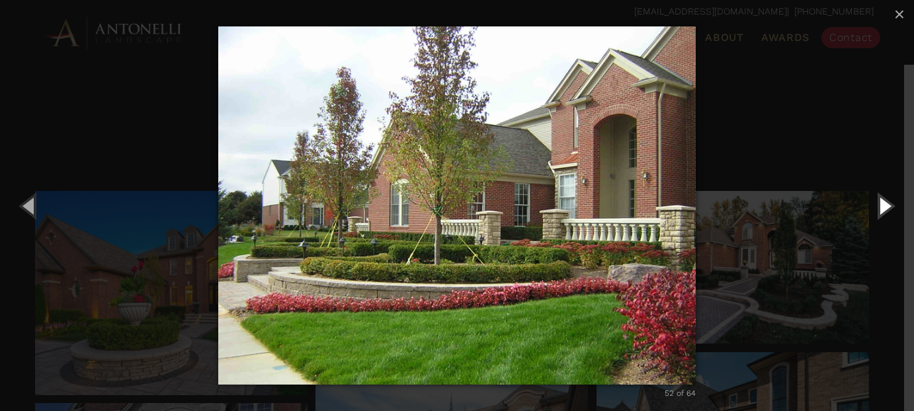
click at [888, 204] on button "Next (Right arrow key)" at bounding box center [884, 205] width 60 height 73
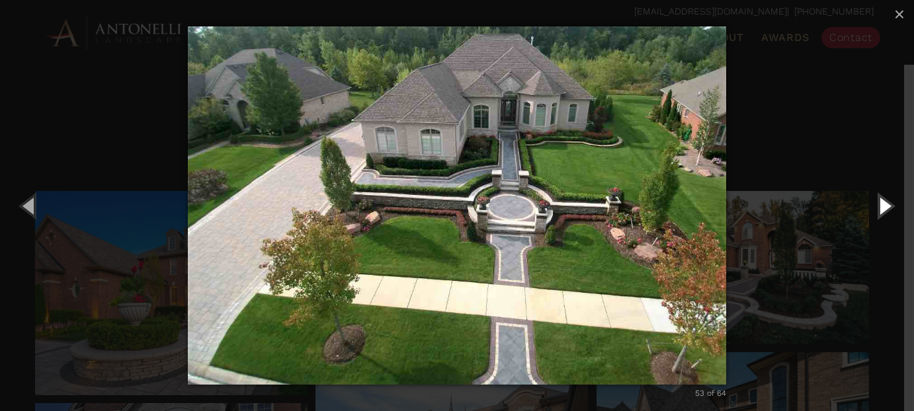
click at [888, 204] on button "Next (Right arrow key)" at bounding box center [884, 205] width 60 height 73
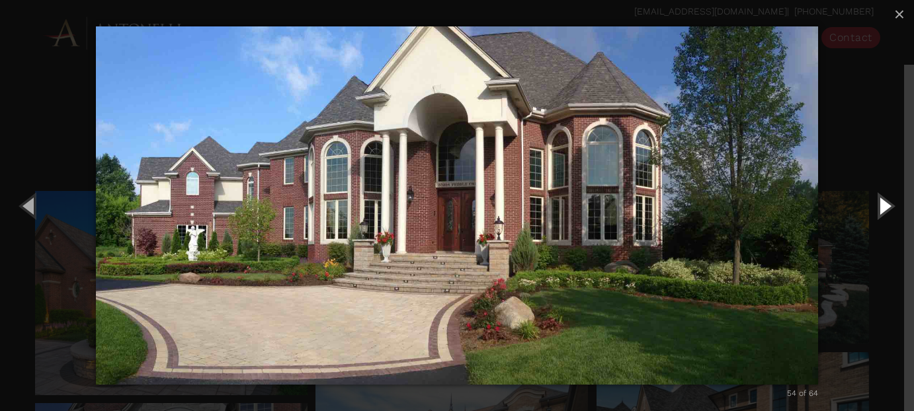
click at [888, 204] on button "Next (Right arrow key)" at bounding box center [884, 205] width 60 height 73
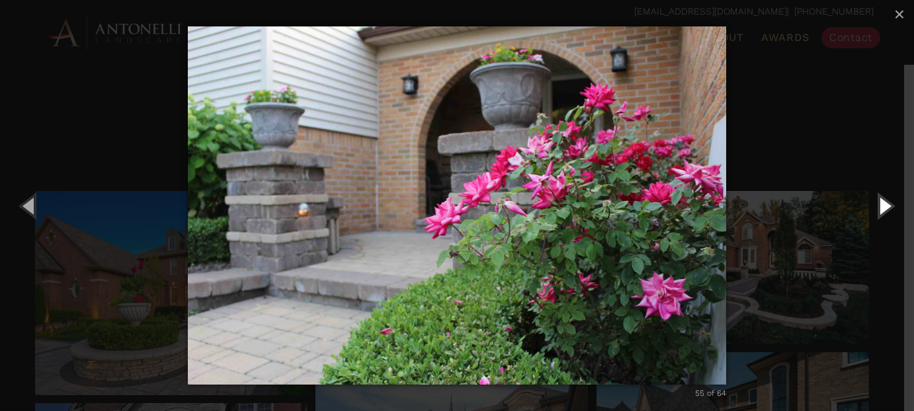
click at [888, 204] on button "Next (Right arrow key)" at bounding box center [884, 205] width 60 height 73
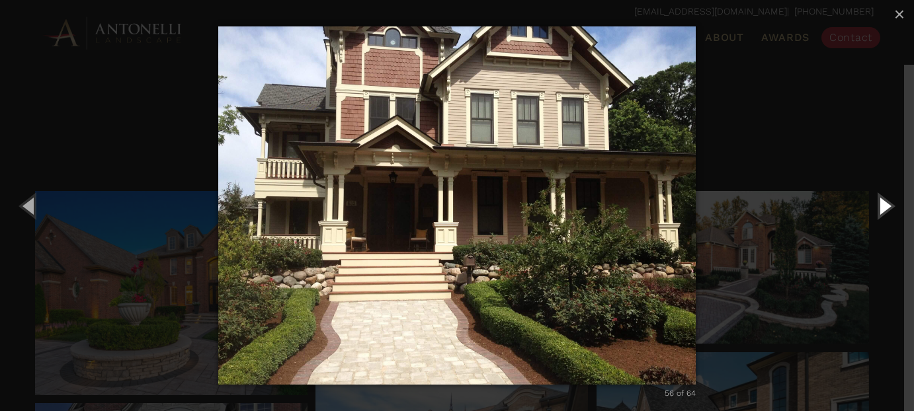
click at [888, 204] on button "Next (Right arrow key)" at bounding box center [884, 205] width 60 height 73
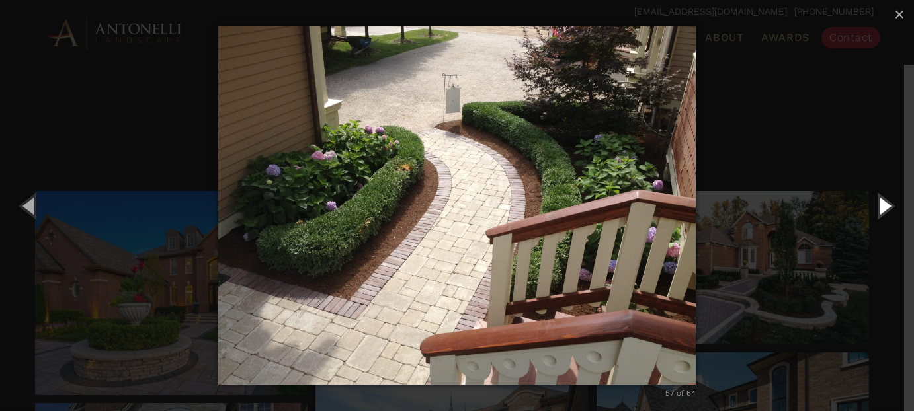
click at [888, 204] on button "Next (Right arrow key)" at bounding box center [884, 205] width 60 height 73
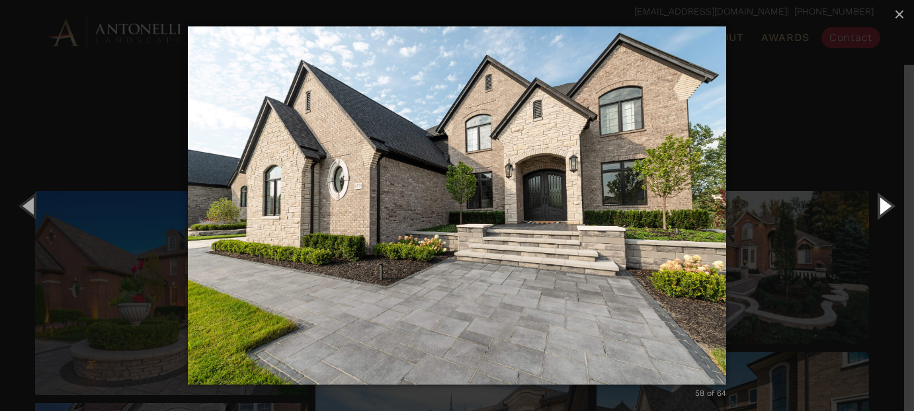
click at [888, 204] on button "Next (Right arrow key)" at bounding box center [884, 205] width 60 height 73
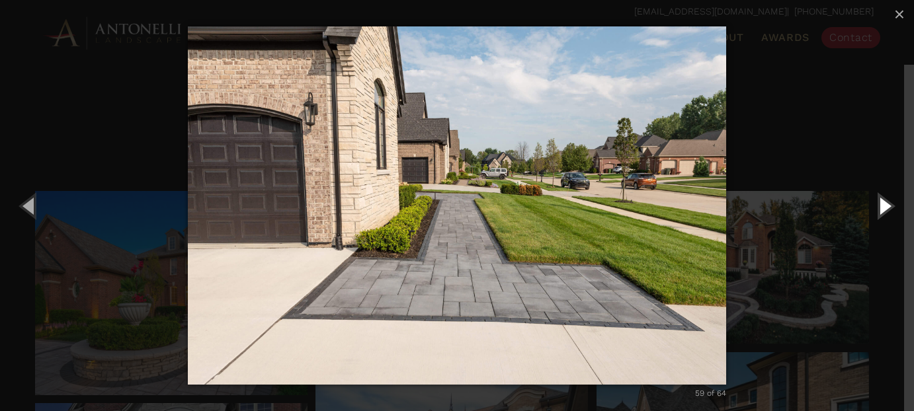
click at [889, 202] on button "Next (Right arrow key)" at bounding box center [884, 205] width 60 height 73
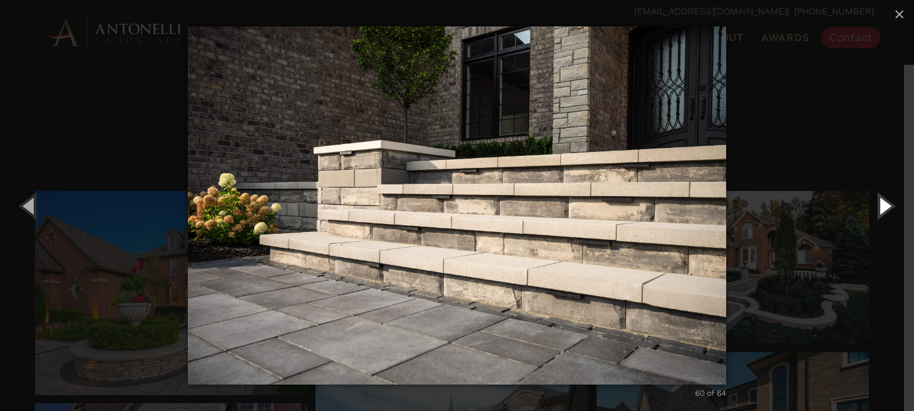
click at [889, 202] on button "Next (Right arrow key)" at bounding box center [884, 205] width 60 height 73
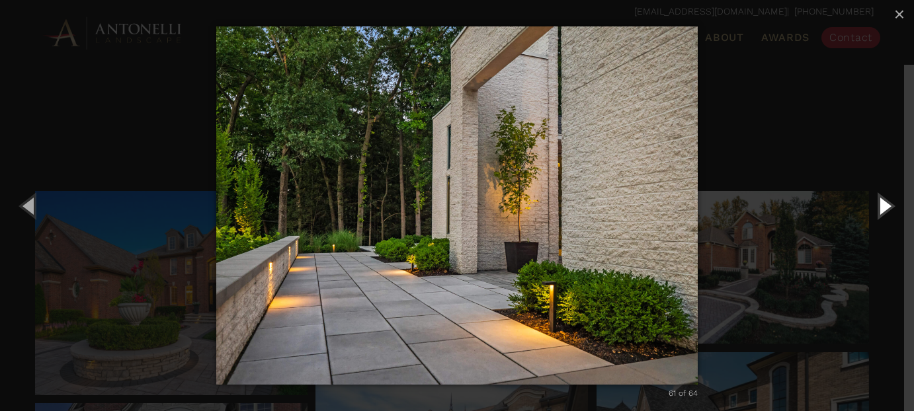
click at [889, 202] on button "Next (Right arrow key)" at bounding box center [884, 205] width 60 height 73
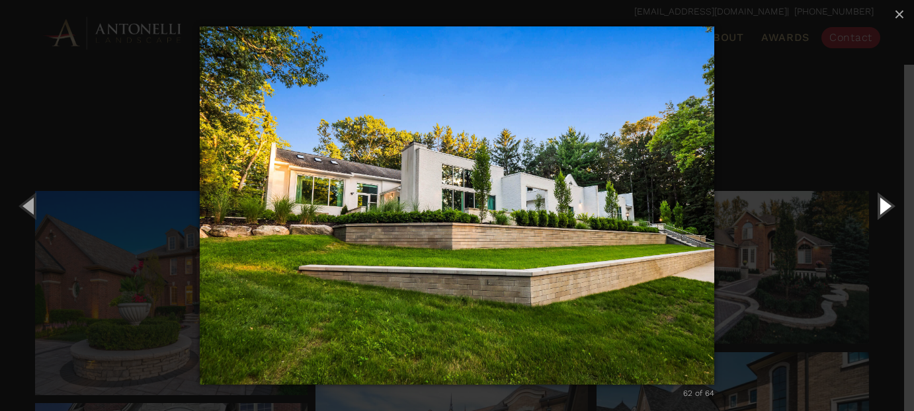
click at [889, 202] on button "Next (Right arrow key)" at bounding box center [884, 205] width 60 height 73
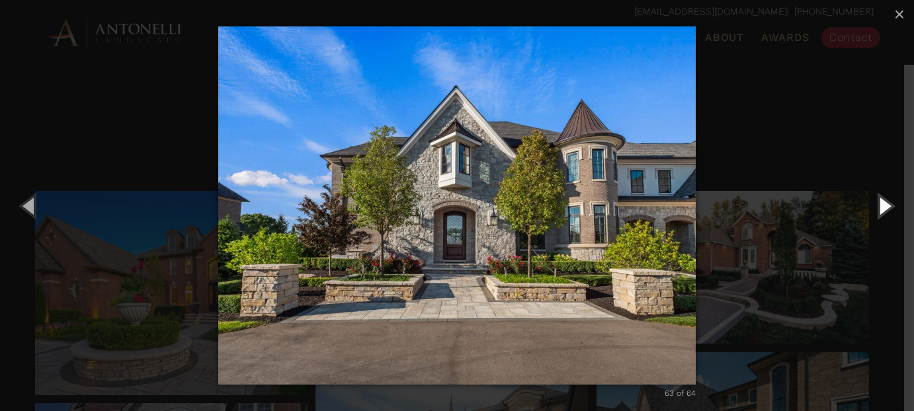
click at [889, 202] on button "Next (Right arrow key)" at bounding box center [884, 205] width 60 height 73
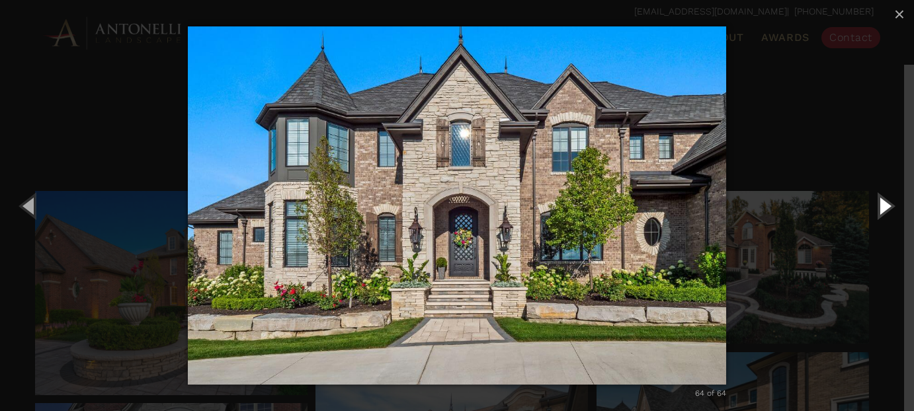
click at [889, 202] on button "Next (Right arrow key)" at bounding box center [884, 205] width 60 height 73
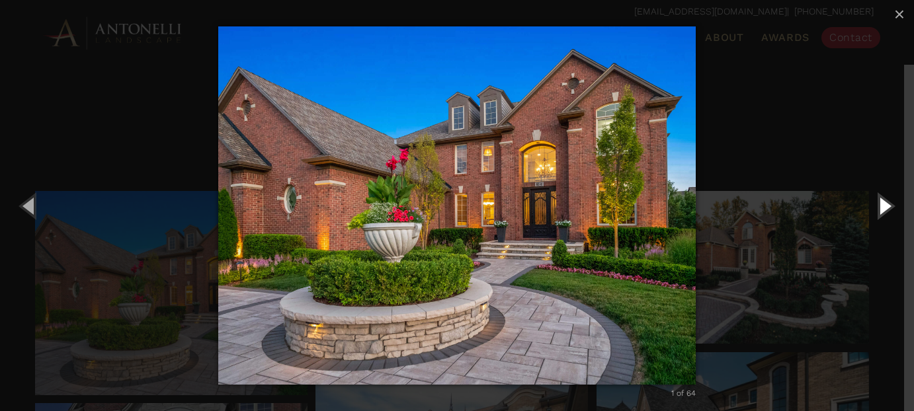
click at [889, 202] on button "Next (Right arrow key)" at bounding box center [884, 205] width 60 height 73
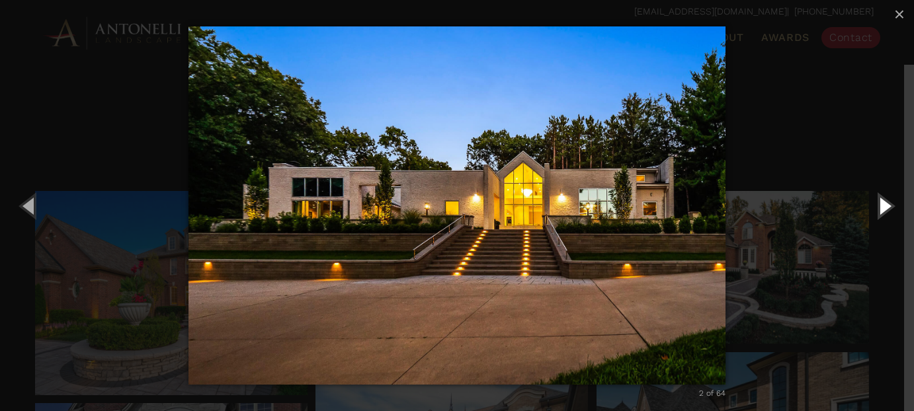
click at [889, 202] on button "Next (Right arrow key)" at bounding box center [884, 205] width 60 height 73
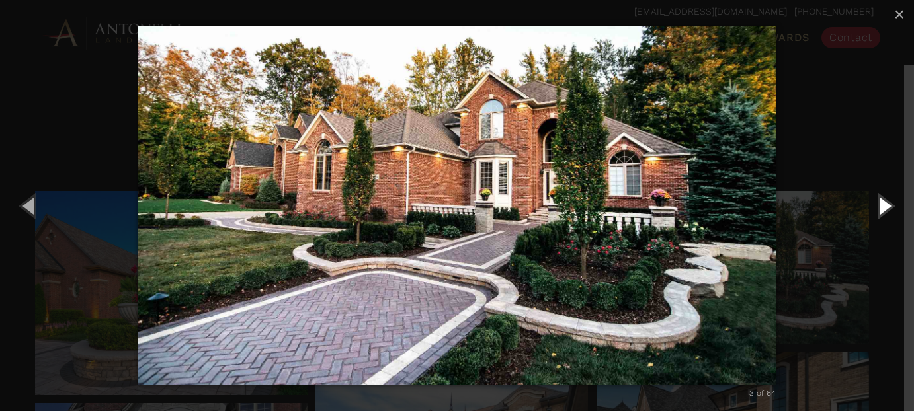
click at [889, 202] on button "Next (Right arrow key)" at bounding box center [884, 205] width 60 height 73
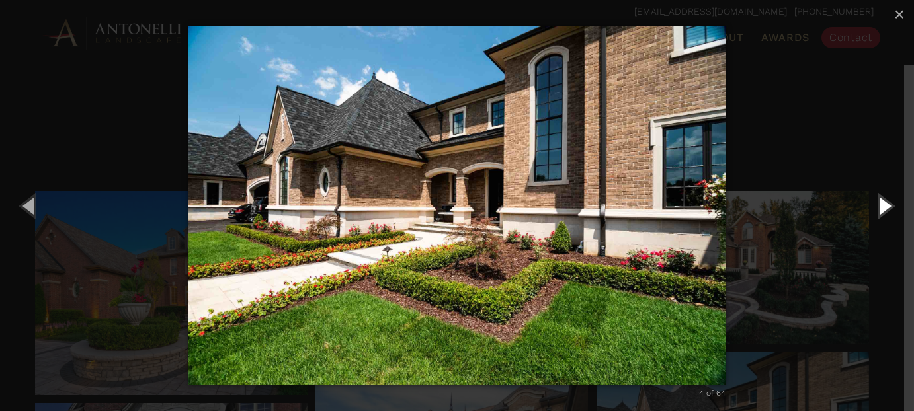
click at [889, 202] on button "Next (Right arrow key)" at bounding box center [884, 205] width 60 height 73
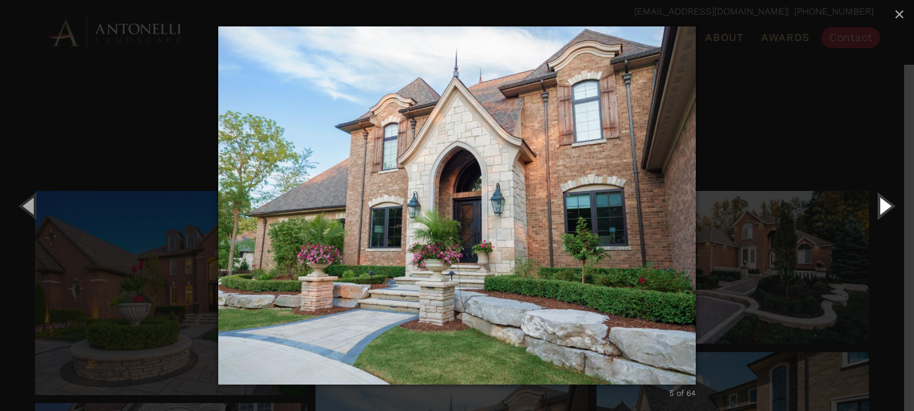
click at [889, 202] on button "Next (Right arrow key)" at bounding box center [884, 205] width 60 height 73
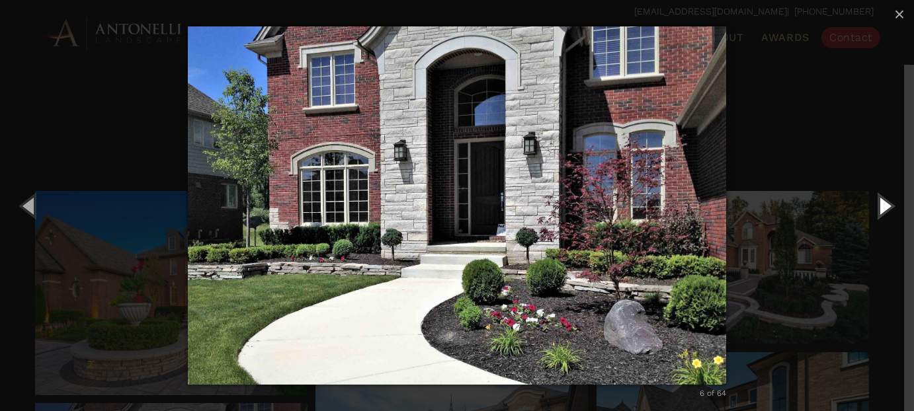
click at [889, 202] on button "Next (Right arrow key)" at bounding box center [884, 205] width 60 height 73
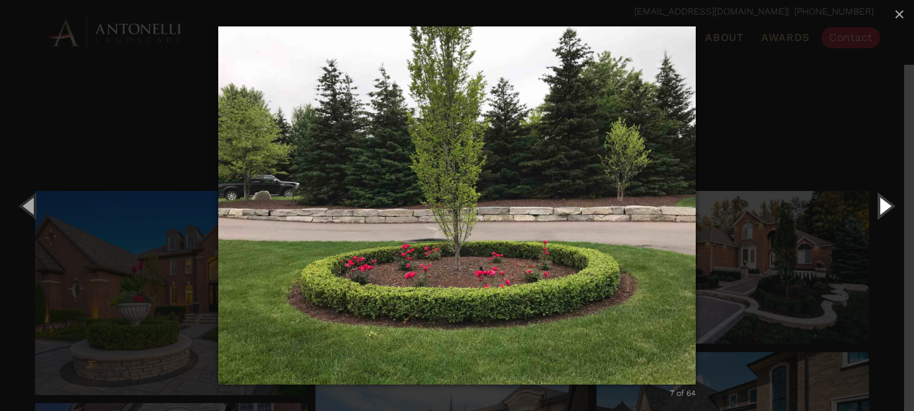
click at [889, 202] on button "Next (Right arrow key)" at bounding box center [884, 205] width 60 height 73
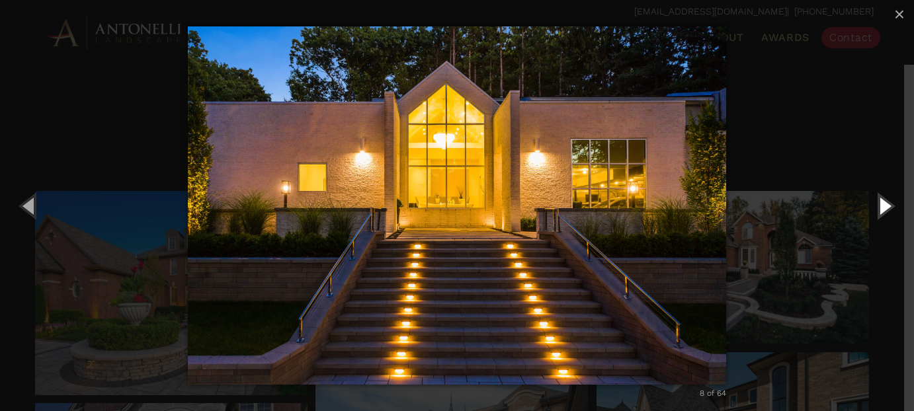
click at [889, 202] on button "Next (Right arrow key)" at bounding box center [884, 205] width 60 height 73
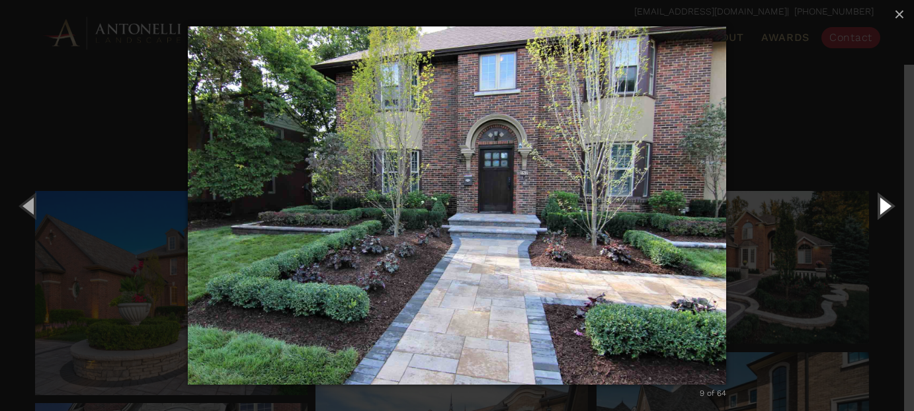
click at [871, 213] on button "Next (Right arrow key)" at bounding box center [884, 205] width 60 height 73
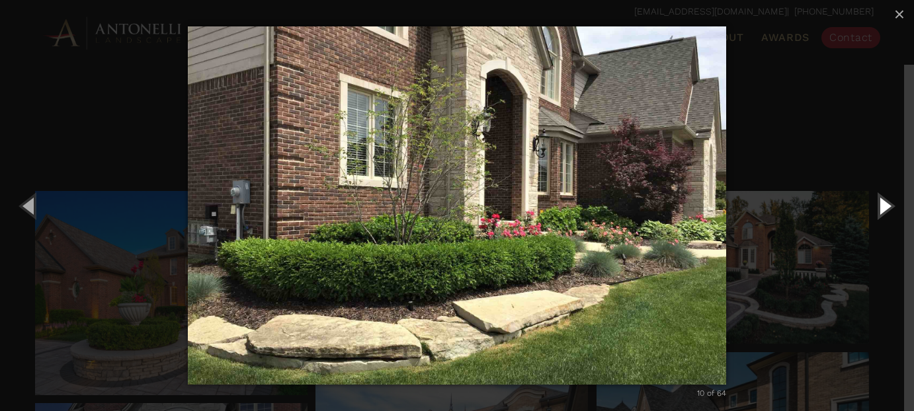
click at [871, 213] on button "Next (Right arrow key)" at bounding box center [884, 205] width 60 height 73
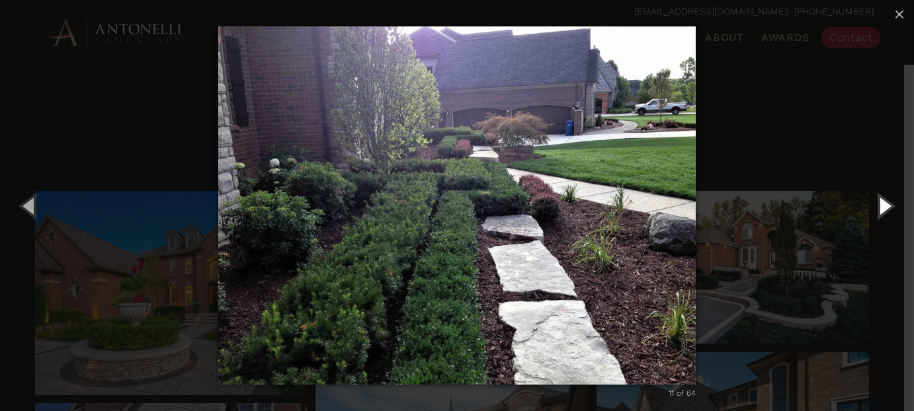
click at [871, 213] on button "Next (Right arrow key)" at bounding box center [884, 205] width 60 height 73
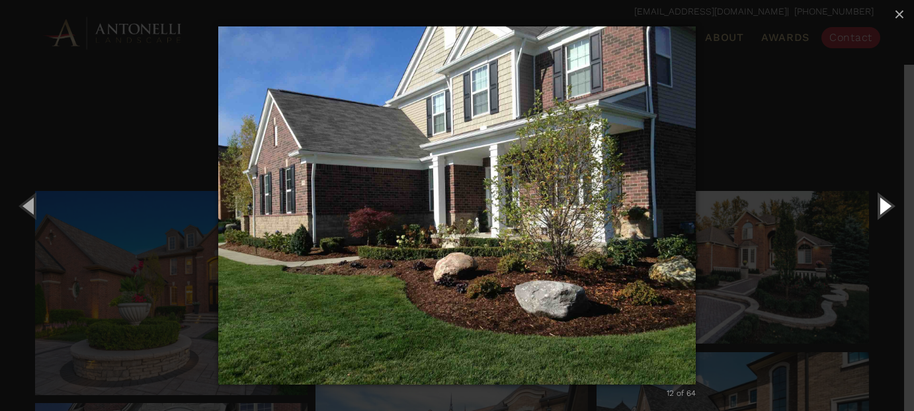
click at [871, 213] on button "Next (Right arrow key)" at bounding box center [884, 205] width 60 height 73
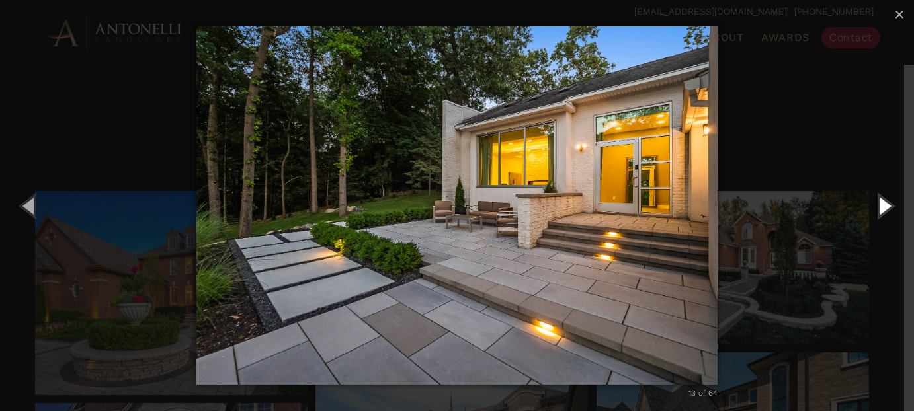
click at [871, 213] on button "Next (Right arrow key)" at bounding box center [884, 205] width 60 height 73
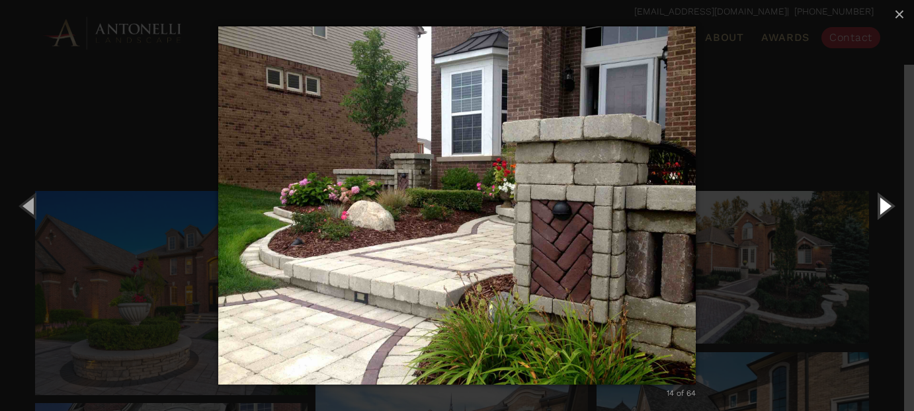
click at [871, 213] on button "Next (Right arrow key)" at bounding box center [884, 205] width 60 height 73
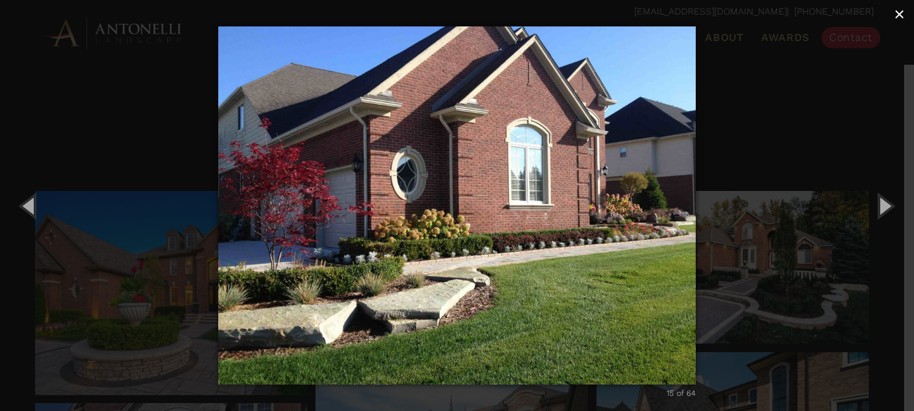
click at [900, 17] on span "×" at bounding box center [899, 14] width 11 height 20
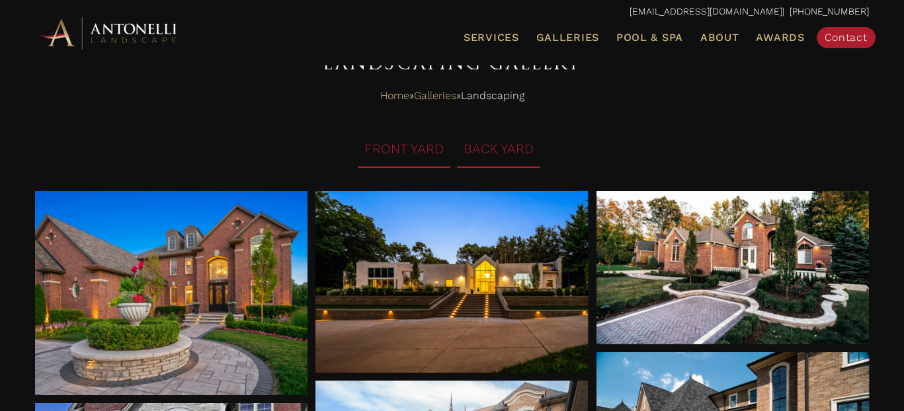
click at [493, 149] on li "BACK YARD" at bounding box center [498, 150] width 83 height 36
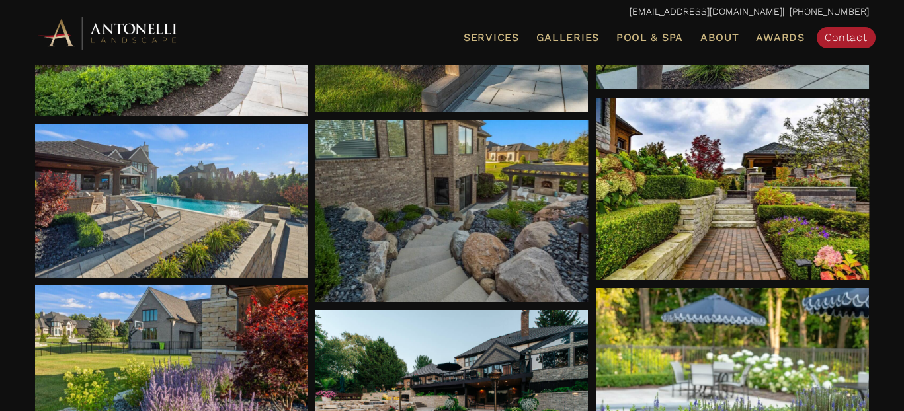
scroll to position [459, 0]
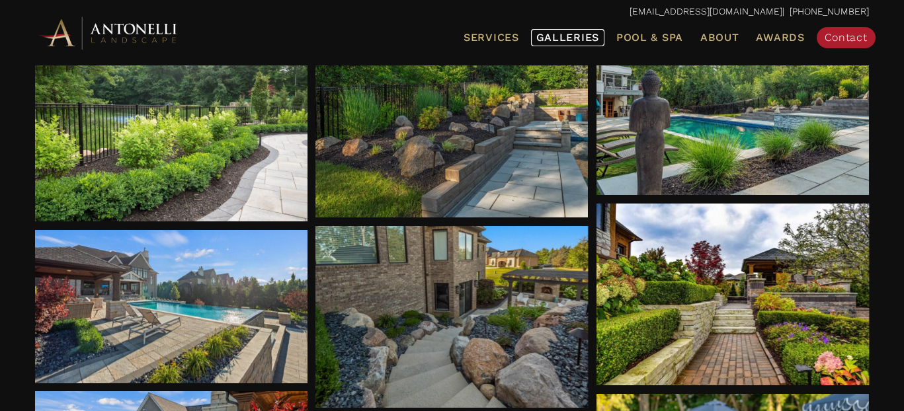
click at [536, 31] on span "Galleries" at bounding box center [567, 37] width 63 height 13
